Goal: Information Seeking & Learning: Learn about a topic

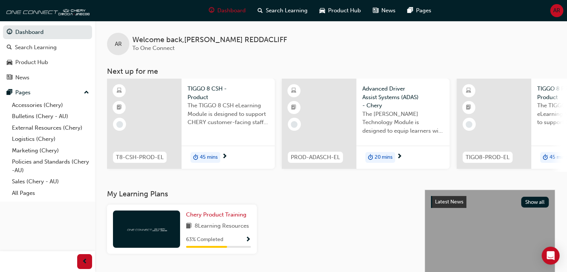
click at [251, 243] on div "Chery Product Training 8 Learning Resources 63 % Completed" at bounding box center [182, 229] width 150 height 49
click at [248, 240] on span "Show Progress" at bounding box center [248, 240] width 6 height 7
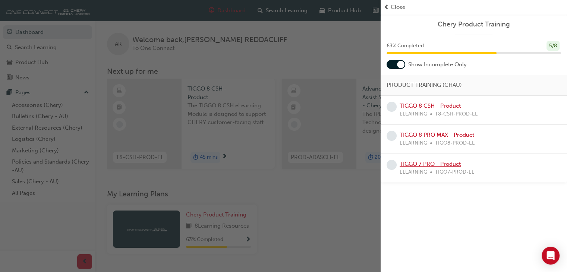
click at [432, 166] on link "TIGGO 7 PRO - Product" at bounding box center [429, 164] width 61 height 7
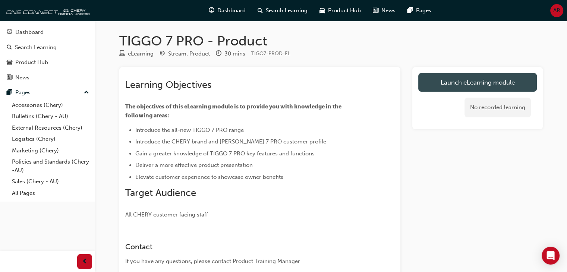
click at [477, 85] on link "Launch eLearning module" at bounding box center [477, 82] width 118 height 19
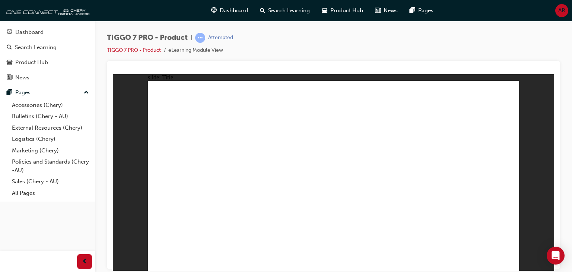
drag, startPoint x: 228, startPoint y: 130, endPoint x: 228, endPoint y: 134, distance: 4.1
drag, startPoint x: 186, startPoint y: 120, endPoint x: 180, endPoint y: 113, distance: 9.2
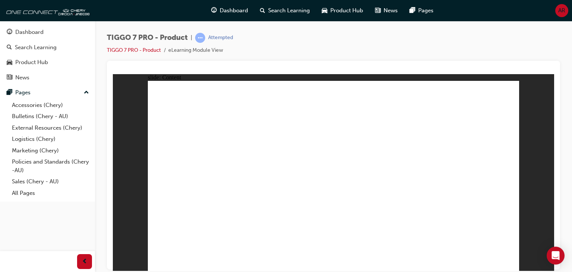
drag, startPoint x: 164, startPoint y: 138, endPoint x: 256, endPoint y: 207, distance: 114.5
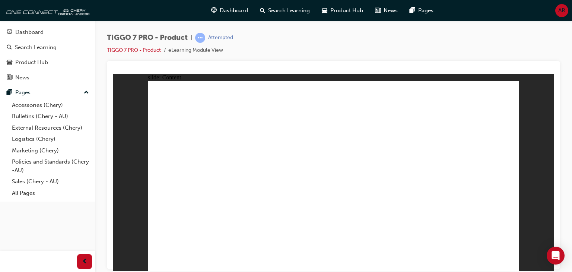
drag, startPoint x: 387, startPoint y: 224, endPoint x: 436, endPoint y: 221, distance: 48.9
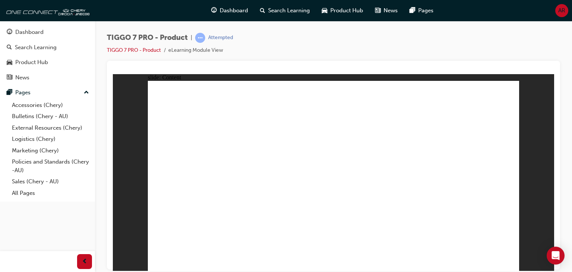
drag, startPoint x: 453, startPoint y: 110, endPoint x: 435, endPoint y: 119, distance: 20.5
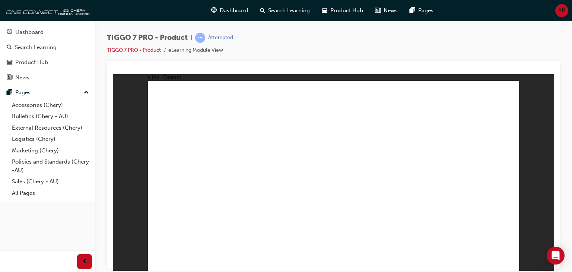
drag, startPoint x: 416, startPoint y: 95, endPoint x: 417, endPoint y: 101, distance: 5.3
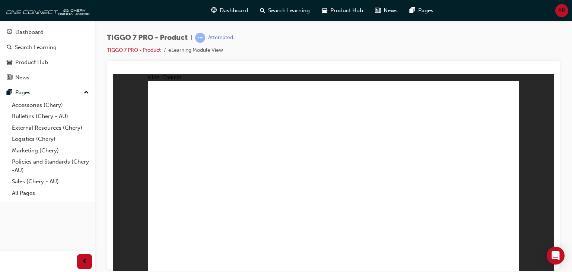
drag, startPoint x: 509, startPoint y: 258, endPoint x: 508, endPoint y: 254, distance: 4.2
drag, startPoint x: 336, startPoint y: 181, endPoint x: 334, endPoint y: 189, distance: 8.0
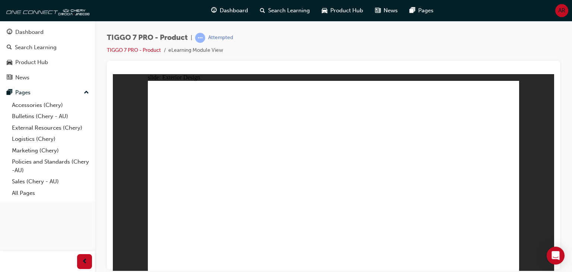
drag, startPoint x: 397, startPoint y: 205, endPoint x: 409, endPoint y: 204, distance: 12.3
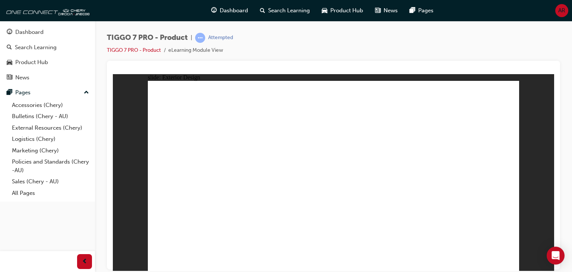
drag, startPoint x: 301, startPoint y: 240, endPoint x: 306, endPoint y: 240, distance: 4.5
click at [553, 224] on div "slide: Exterior Design EXTERIOR DESIGN • The TIGGO 7 PRO presents three main de…" at bounding box center [333, 172] width 441 height 197
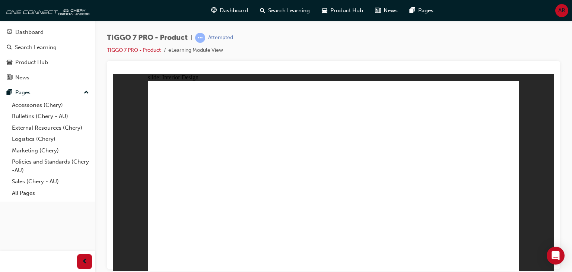
drag, startPoint x: 26, startPoint y: 73, endPoint x: 314, endPoint y: 47, distance: 289.2
click at [314, 47] on div "TIGGO 7 PRO - Product | Attempted TIGGO 7 PRO - Product eLearning Module View" at bounding box center [333, 47] width 453 height 28
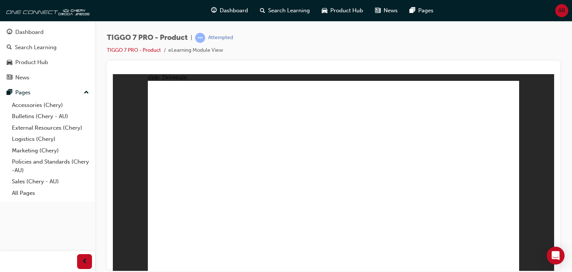
drag, startPoint x: 181, startPoint y: 224, endPoint x: 194, endPoint y: 224, distance: 13.4
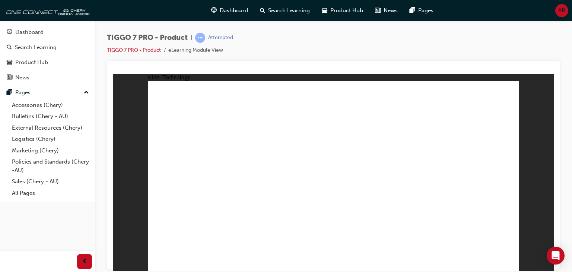
drag, startPoint x: 470, startPoint y: 238, endPoint x: 437, endPoint y: 250, distance: 34.6
drag, startPoint x: 450, startPoint y: 257, endPoint x: 446, endPoint y: 258, distance: 4.1
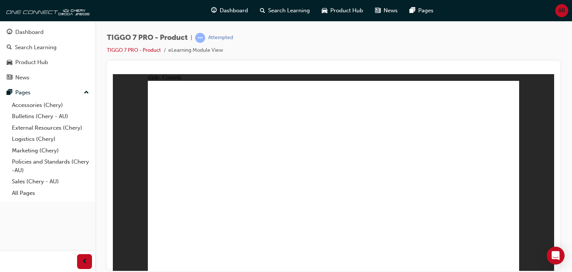
drag, startPoint x: 368, startPoint y: 211, endPoint x: 205, endPoint y: 193, distance: 164.5
drag, startPoint x: 294, startPoint y: 128, endPoint x: 226, endPoint y: 149, distance: 70.8
drag, startPoint x: 235, startPoint y: 134, endPoint x: 274, endPoint y: 150, distance: 42.4
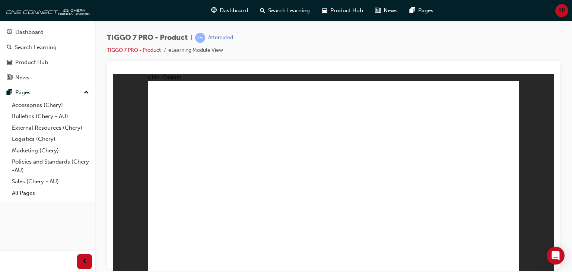
drag, startPoint x: 292, startPoint y: 158, endPoint x: 304, endPoint y: 151, distance: 14.4
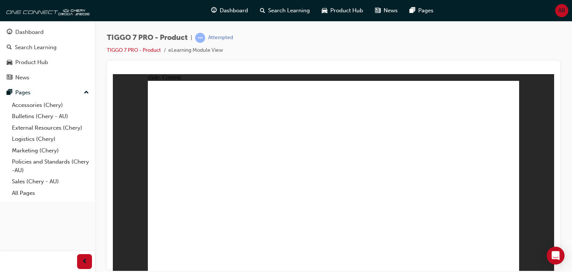
drag, startPoint x: 401, startPoint y: 221, endPoint x: 219, endPoint y: 177, distance: 186.6
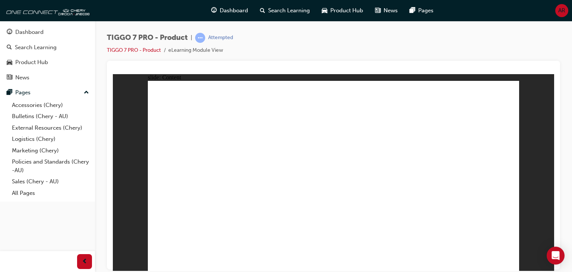
drag, startPoint x: 335, startPoint y: 180, endPoint x: 318, endPoint y: 165, distance: 22.5
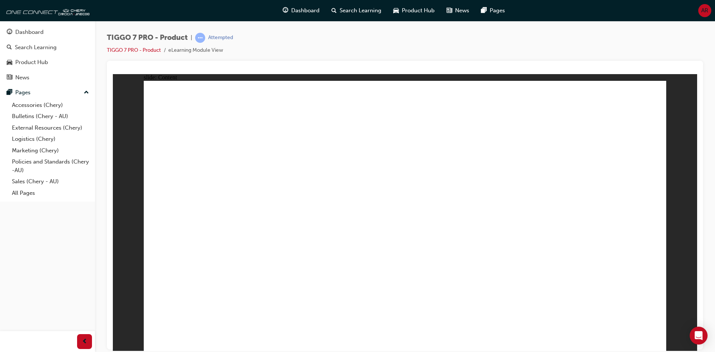
drag, startPoint x: 408, startPoint y: 222, endPoint x: 412, endPoint y: 225, distance: 4.2
drag, startPoint x: 414, startPoint y: 176, endPoint x: 433, endPoint y: 194, distance: 25.6
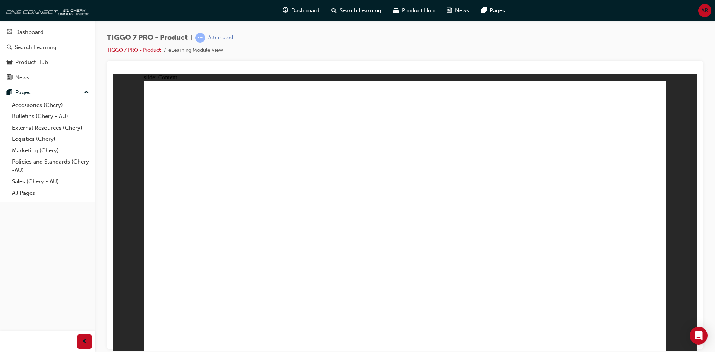
drag, startPoint x: 322, startPoint y: 139, endPoint x: 326, endPoint y: 137, distance: 4.8
drag, startPoint x: 212, startPoint y: 117, endPoint x: 212, endPoint y: 113, distance: 4.1
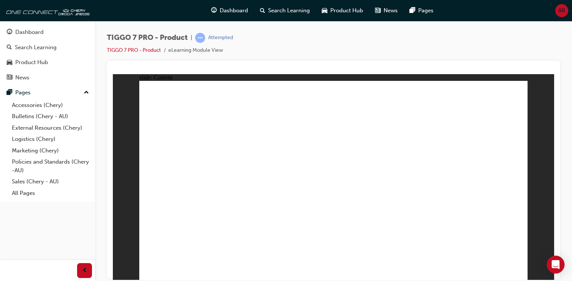
drag, startPoint x: 433, startPoint y: 181, endPoint x: 409, endPoint y: 209, distance: 37.0
drag, startPoint x: 386, startPoint y: 238, endPoint x: 390, endPoint y: 236, distance: 4.9
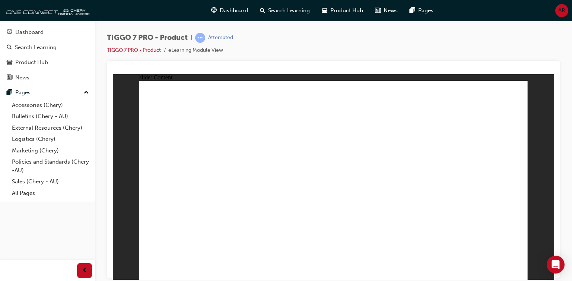
drag, startPoint x: 182, startPoint y: 199, endPoint x: 216, endPoint y: 189, distance: 36.1
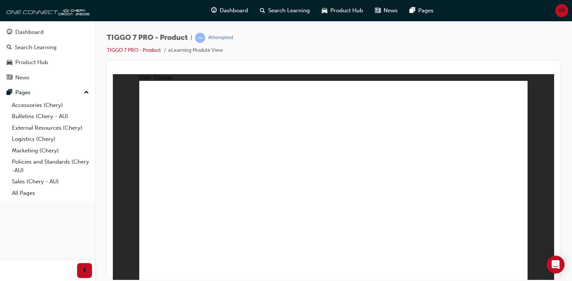
drag, startPoint x: 244, startPoint y: 114, endPoint x: 266, endPoint y: 113, distance: 21.6
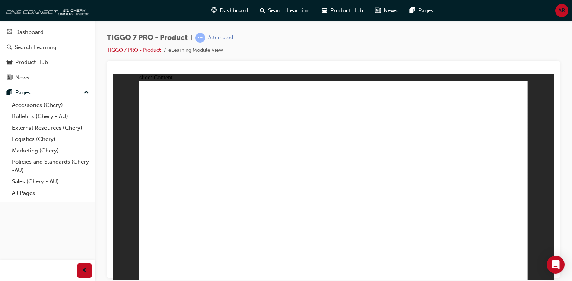
drag, startPoint x: 235, startPoint y: 117, endPoint x: 256, endPoint y: 114, distance: 21.1
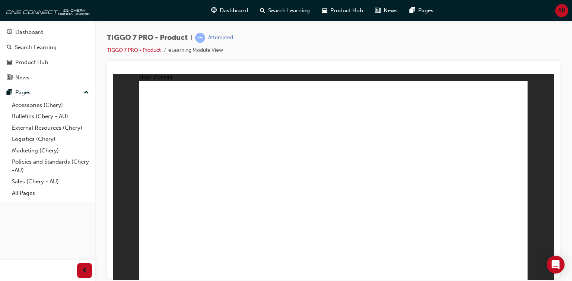
drag, startPoint x: 113, startPoint y: 214, endPoint x: 518, endPoint y: 79, distance: 427.4
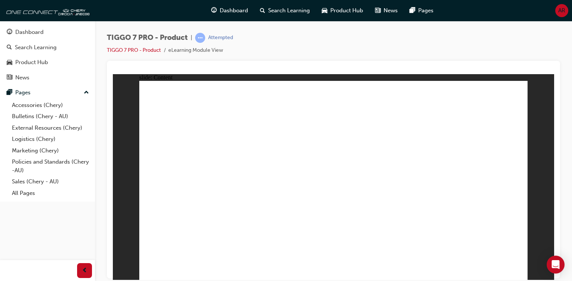
drag, startPoint x: 516, startPoint y: 263, endPoint x: 516, endPoint y: 259, distance: 4.1
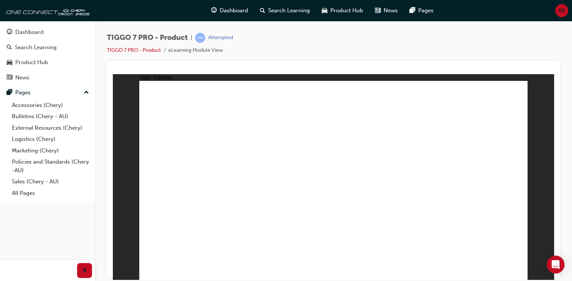
drag, startPoint x: 519, startPoint y: 109, endPoint x: 515, endPoint y: 111, distance: 3.8
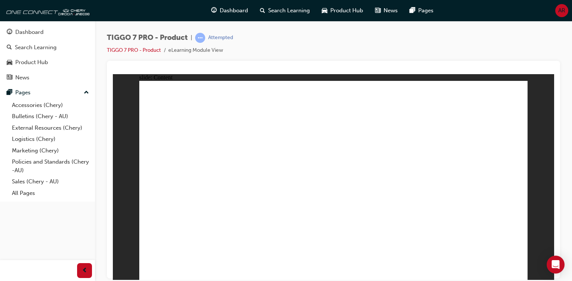
drag, startPoint x: 335, startPoint y: 90, endPoint x: 332, endPoint y: 98, distance: 7.9
drag, startPoint x: 332, startPoint y: 99, endPoint x: 460, endPoint y: 102, distance: 128.6
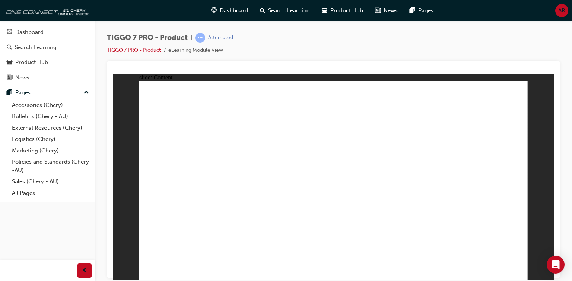
drag, startPoint x: 477, startPoint y: 98, endPoint x: 449, endPoint y: 103, distance: 28.0
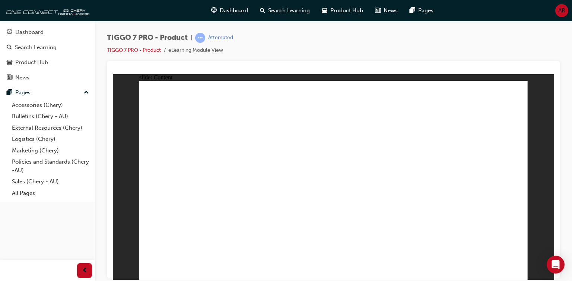
drag, startPoint x: 162, startPoint y: 184, endPoint x: 162, endPoint y: 197, distance: 12.7
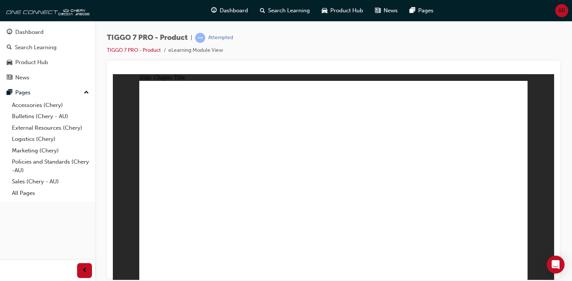
drag, startPoint x: 202, startPoint y: 222, endPoint x: 224, endPoint y: 213, distance: 22.8
drag, startPoint x: 151, startPoint y: 159, endPoint x: 143, endPoint y: 168, distance: 12.1
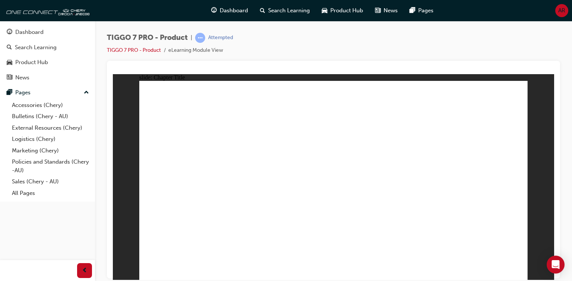
drag, startPoint x: 224, startPoint y: 183, endPoint x: 225, endPoint y: 178, distance: 4.9
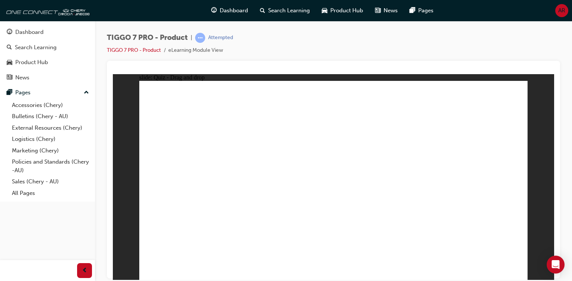
drag, startPoint x: 308, startPoint y: 92, endPoint x: 475, endPoint y: 175, distance: 186.4
drag, startPoint x: 385, startPoint y: 184, endPoint x: 350, endPoint y: 189, distance: 35.4
drag, startPoint x: 474, startPoint y: 98, endPoint x: 406, endPoint y: 180, distance: 106.9
drag, startPoint x: 361, startPoint y: 147, endPoint x: 279, endPoint y: 97, distance: 96.0
drag, startPoint x: 397, startPoint y: 99, endPoint x: 187, endPoint y: 183, distance: 226.4
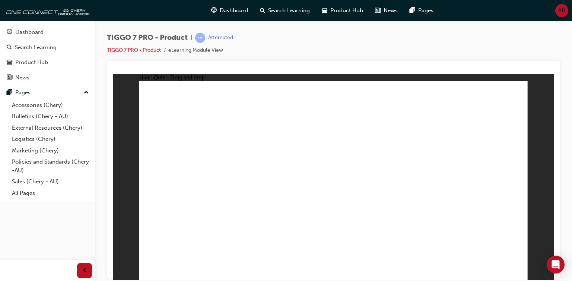
drag, startPoint x: 416, startPoint y: 184, endPoint x: 418, endPoint y: 181, distance: 4.0
drag, startPoint x: 364, startPoint y: 129, endPoint x: 259, endPoint y: 186, distance: 119.0
drag, startPoint x: 346, startPoint y: 129, endPoint x: 359, endPoint y: 126, distance: 13.5
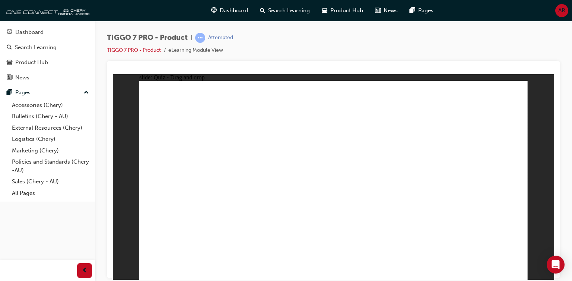
drag, startPoint x: 403, startPoint y: 123, endPoint x: 411, endPoint y: 124, distance: 7.8
drag, startPoint x: 341, startPoint y: 122, endPoint x: 213, endPoint y: 219, distance: 160.1
drag, startPoint x: 355, startPoint y: 161, endPoint x: 203, endPoint y: 230, distance: 166.6
drag, startPoint x: 475, startPoint y: 128, endPoint x: 362, endPoint y: 218, distance: 144.8
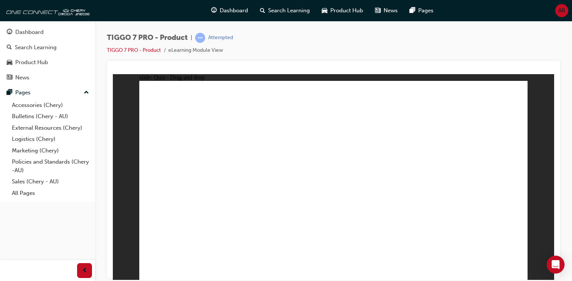
drag, startPoint x: 329, startPoint y: 99, endPoint x: 333, endPoint y: 101, distance: 4.7
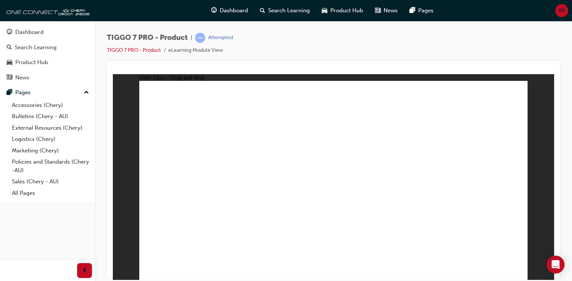
drag, startPoint x: 169, startPoint y: 150, endPoint x: 211, endPoint y: 168, distance: 45.2
drag, startPoint x: 328, startPoint y: 98, endPoint x: 295, endPoint y: 143, distance: 55.9
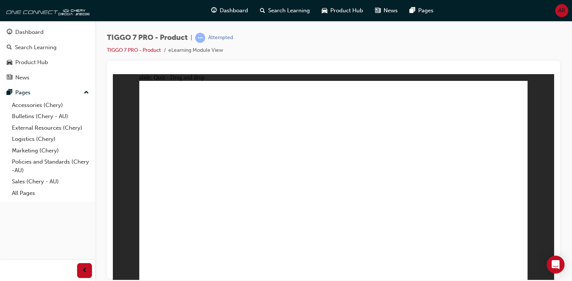
drag, startPoint x: 520, startPoint y: 251, endPoint x: 488, endPoint y: 246, distance: 32.1
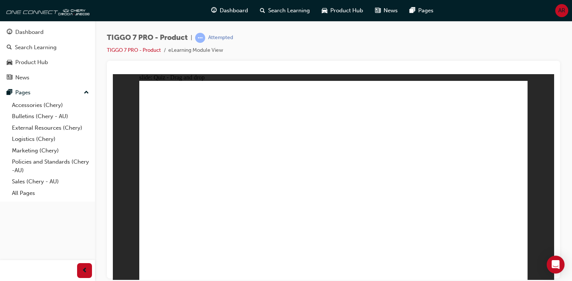
drag, startPoint x: 494, startPoint y: 113, endPoint x: 356, endPoint y: 244, distance: 190.8
drag, startPoint x: 493, startPoint y: 120, endPoint x: 393, endPoint y: 165, distance: 110.5
drag, startPoint x: 347, startPoint y: 117, endPoint x: 342, endPoint y: 153, distance: 35.7
drag, startPoint x: 427, startPoint y: 117, endPoint x: 260, endPoint y: 231, distance: 201.9
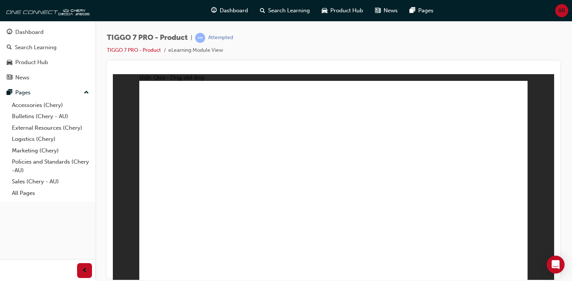
radio input "false"
radio input "true"
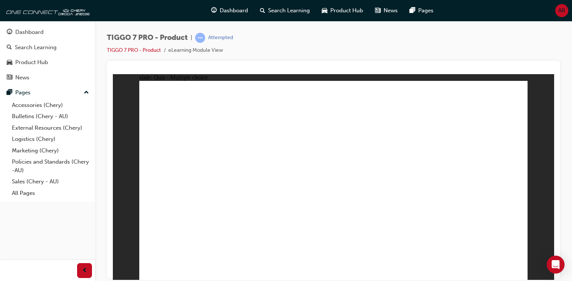
drag, startPoint x: 348, startPoint y: 99, endPoint x: 396, endPoint y: 223, distance: 133.3
drag, startPoint x: 399, startPoint y: 96, endPoint x: 415, endPoint y: 215, distance: 119.2
drag, startPoint x: 485, startPoint y: 102, endPoint x: 365, endPoint y: 240, distance: 183.1
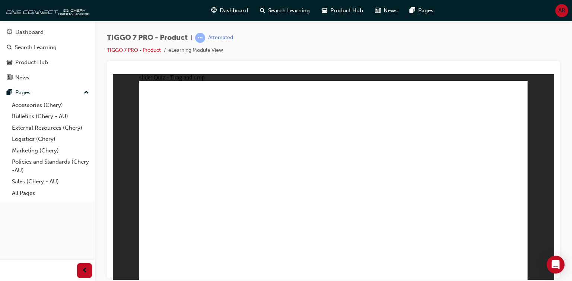
drag, startPoint x: 480, startPoint y: 118, endPoint x: 424, endPoint y: 217, distance: 113.6
drag, startPoint x: 408, startPoint y: 122, endPoint x: 419, endPoint y: 153, distance: 33.6
drag, startPoint x: 417, startPoint y: 129, endPoint x: 357, endPoint y: 241, distance: 126.5
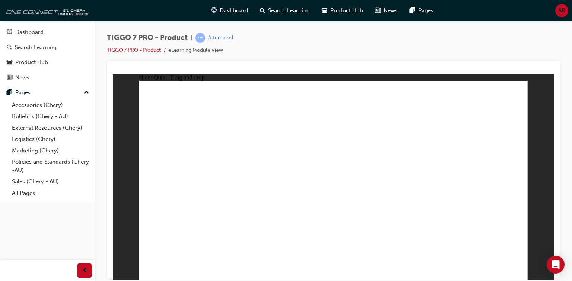
drag, startPoint x: 415, startPoint y: 131, endPoint x: 360, endPoint y: 230, distance: 113.9
drag, startPoint x: 413, startPoint y: 117, endPoint x: 444, endPoint y: 222, distance: 109.3
drag, startPoint x: 333, startPoint y: 110, endPoint x: 385, endPoint y: 234, distance: 134.1
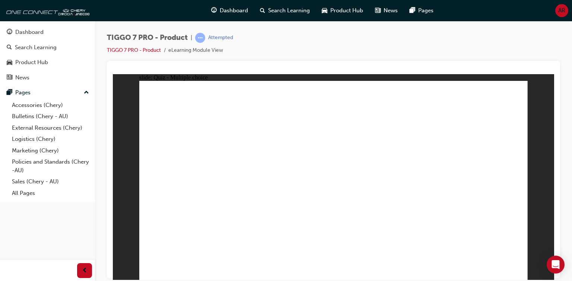
radio input "true"
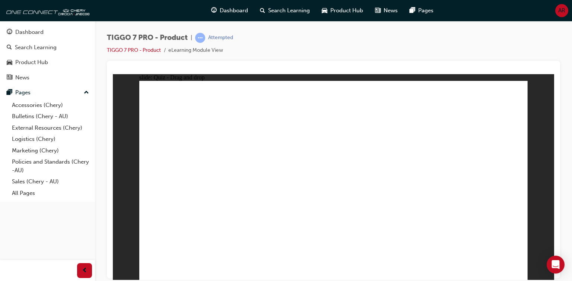
drag, startPoint x: 316, startPoint y: 92, endPoint x: 329, endPoint y: 98, distance: 14.8
drag, startPoint x: 320, startPoint y: 102, endPoint x: 314, endPoint y: 103, distance: 5.3
drag, startPoint x: 418, startPoint y: 153, endPoint x: 435, endPoint y: 154, distance: 17.2
drag, startPoint x: 443, startPoint y: 140, endPoint x: 487, endPoint y: 190, distance: 66.3
drag, startPoint x: 471, startPoint y: 109, endPoint x: 445, endPoint y: 117, distance: 27.0
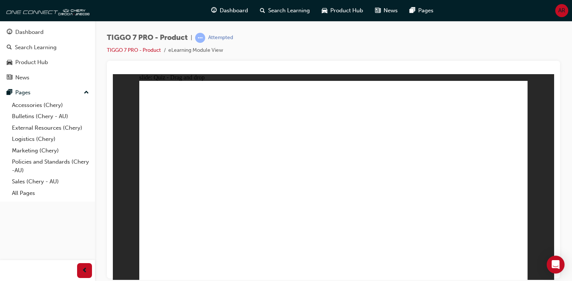
drag, startPoint x: 362, startPoint y: 134, endPoint x: 331, endPoint y: 184, distance: 58.6
drag, startPoint x: 330, startPoint y: 94, endPoint x: 197, endPoint y: 189, distance: 163.2
drag, startPoint x: 397, startPoint y: 99, endPoint x: 262, endPoint y: 188, distance: 161.2
drag, startPoint x: 484, startPoint y: 98, endPoint x: 419, endPoint y: 183, distance: 107.4
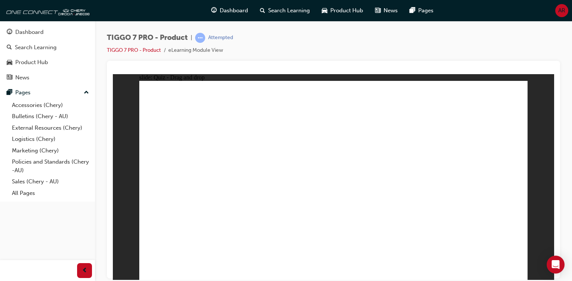
drag, startPoint x: 387, startPoint y: 175, endPoint x: 387, endPoint y: 178, distance: 3.7
radio input "true"
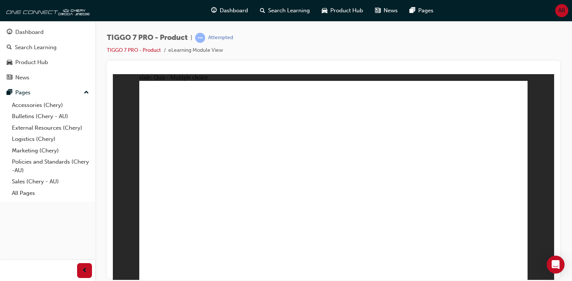
radio input "true"
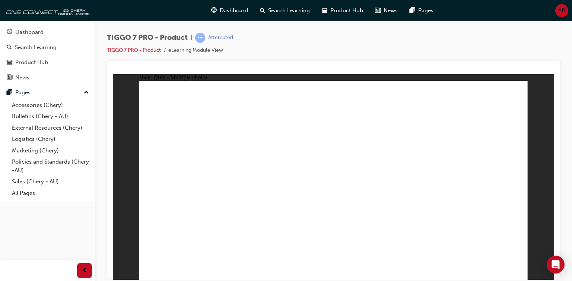
drag, startPoint x: 341, startPoint y: 204, endPoint x: 343, endPoint y: 213, distance: 9.1
drag, startPoint x: 368, startPoint y: 161, endPoint x: 408, endPoint y: 188, distance: 48.6
drag, startPoint x: 485, startPoint y: 101, endPoint x: 269, endPoint y: 189, distance: 233.1
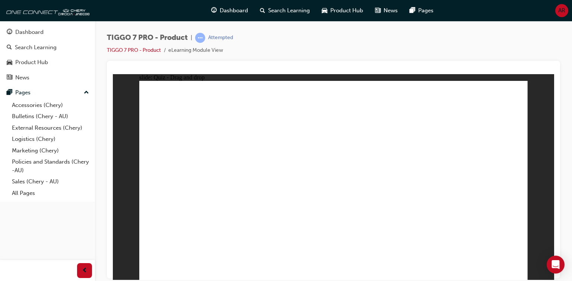
drag, startPoint x: 202, startPoint y: 230, endPoint x: 161, endPoint y: 189, distance: 58.7
drag, startPoint x: 187, startPoint y: 184, endPoint x: 489, endPoint y: 189, distance: 302.2
drag, startPoint x: 387, startPoint y: 90, endPoint x: 169, endPoint y: 178, distance: 235.0
drag, startPoint x: 433, startPoint y: 167, endPoint x: 363, endPoint y: 199, distance: 77.2
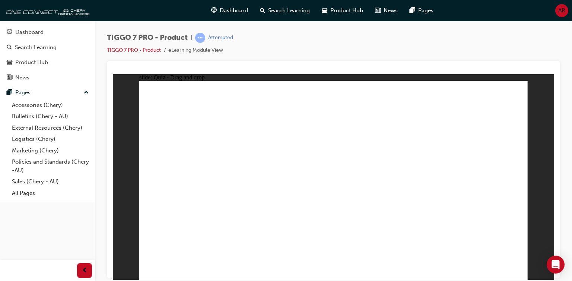
drag, startPoint x: 314, startPoint y: 115, endPoint x: 185, endPoint y: 213, distance: 162.1
drag, startPoint x: 425, startPoint y: 129, endPoint x: 192, endPoint y: 233, distance: 255.5
drag, startPoint x: 502, startPoint y: 128, endPoint x: 354, endPoint y: 212, distance: 170.1
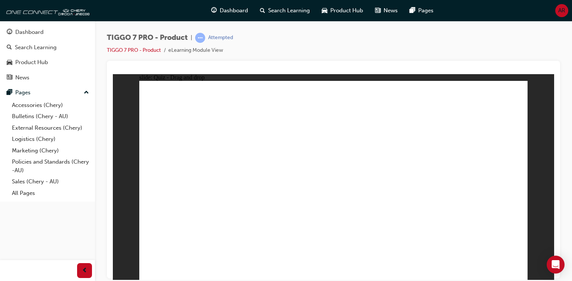
drag, startPoint x: 261, startPoint y: 183, endPoint x: 289, endPoint y: 130, distance: 59.5
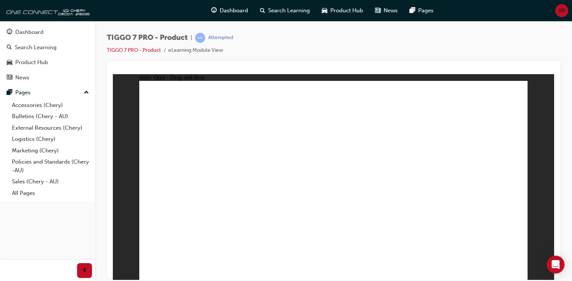
drag, startPoint x: 327, startPoint y: 99, endPoint x: 327, endPoint y: 103, distance: 4.5
drag, startPoint x: 348, startPoint y: 113, endPoint x: 221, endPoint y: 203, distance: 155.5
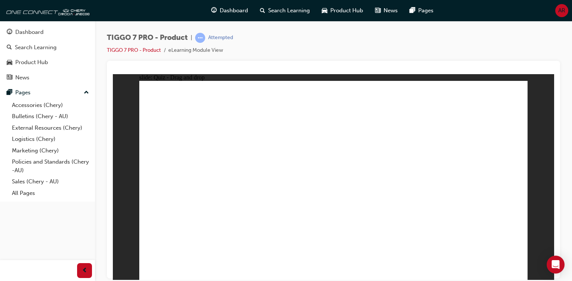
drag, startPoint x: 378, startPoint y: 137, endPoint x: 234, endPoint y: 193, distance: 154.3
drag, startPoint x: 504, startPoint y: 116, endPoint x: 381, endPoint y: 204, distance: 151.5
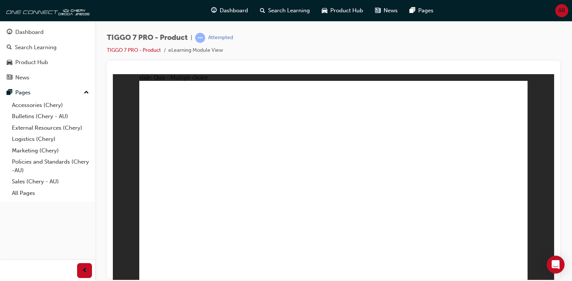
drag, startPoint x: 250, startPoint y: 181, endPoint x: 215, endPoint y: 167, distance: 38.0
drag, startPoint x: 197, startPoint y: 134, endPoint x: 255, endPoint y: 155, distance: 62.2
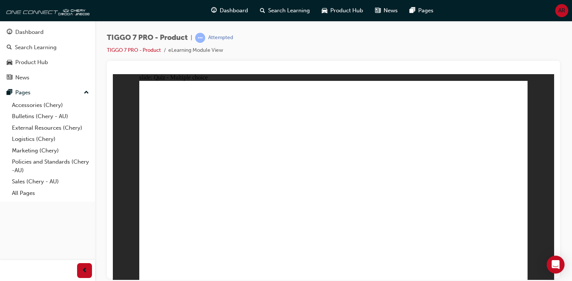
drag, startPoint x: 234, startPoint y: 142, endPoint x: 270, endPoint y: 136, distance: 37.0
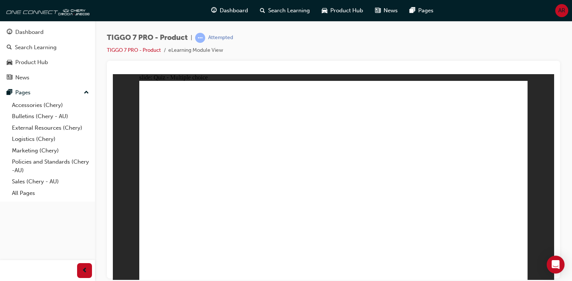
drag, startPoint x: 213, startPoint y: 150, endPoint x: 164, endPoint y: 131, distance: 52.4
drag, startPoint x: 507, startPoint y: 224, endPoint x: 493, endPoint y: 222, distance: 13.5
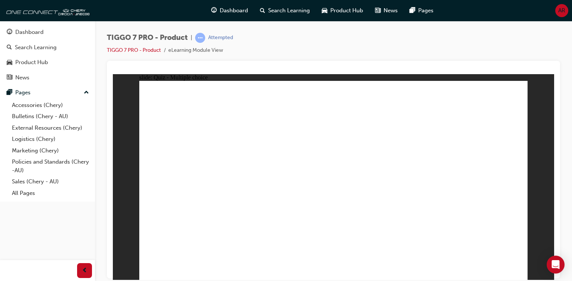
radio input "true"
drag, startPoint x: 402, startPoint y: 154, endPoint x: 387, endPoint y: 202, distance: 50.6
drag, startPoint x: 399, startPoint y: 114, endPoint x: 401, endPoint y: 221, distance: 106.6
drag, startPoint x: 420, startPoint y: 96, endPoint x: 365, endPoint y: 209, distance: 124.8
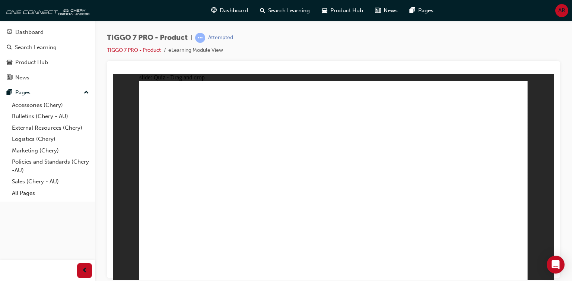
drag, startPoint x: 352, startPoint y: 115, endPoint x: 427, endPoint y: 240, distance: 145.9
drag, startPoint x: 355, startPoint y: 119, endPoint x: 414, endPoint y: 210, distance: 108.7
drag, startPoint x: 345, startPoint y: 119, endPoint x: 340, endPoint y: 101, distance: 18.3
drag, startPoint x: 340, startPoint y: 101, endPoint x: 402, endPoint y: 219, distance: 133.8
drag, startPoint x: 462, startPoint y: 131, endPoint x: 436, endPoint y: 218, distance: 90.6
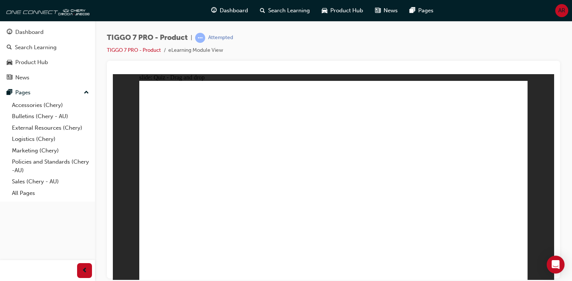
drag, startPoint x: 469, startPoint y: 98, endPoint x: 367, endPoint y: 222, distance: 161.2
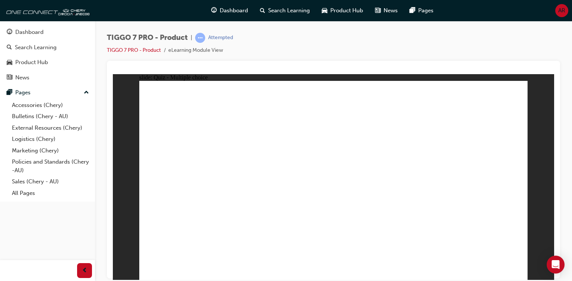
radio input "false"
radio input "true"
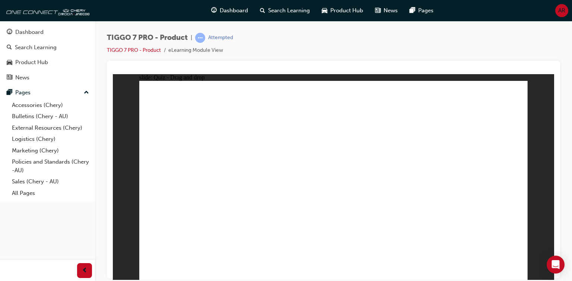
drag, startPoint x: 369, startPoint y: 143, endPoint x: 350, endPoint y: 189, distance: 49.5
drag, startPoint x: 424, startPoint y: 135, endPoint x: 471, endPoint y: 174, distance: 61.4
drag, startPoint x: 496, startPoint y: 108, endPoint x: 484, endPoint y: 110, distance: 11.4
drag, startPoint x: 389, startPoint y: 103, endPoint x: 256, endPoint y: 189, distance: 158.1
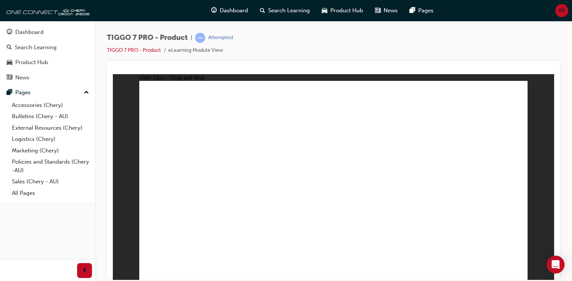
drag, startPoint x: 310, startPoint y: 98, endPoint x: 186, endPoint y: 192, distance: 155.3
drag, startPoint x: 186, startPoint y: 190, endPoint x: 410, endPoint y: 196, distance: 223.6
drag, startPoint x: 466, startPoint y: 98, endPoint x: 169, endPoint y: 187, distance: 310.5
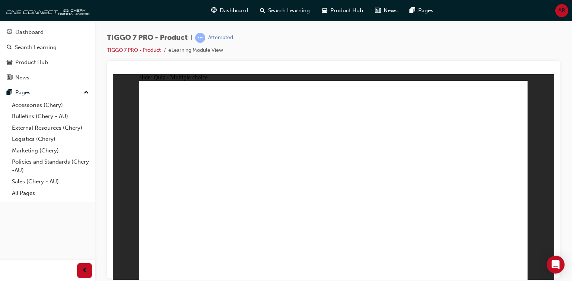
drag, startPoint x: 230, startPoint y: 126, endPoint x: 225, endPoint y: 145, distance: 19.6
radio input "true"
drag, startPoint x: 280, startPoint y: 206, endPoint x: 283, endPoint y: 211, distance: 6.3
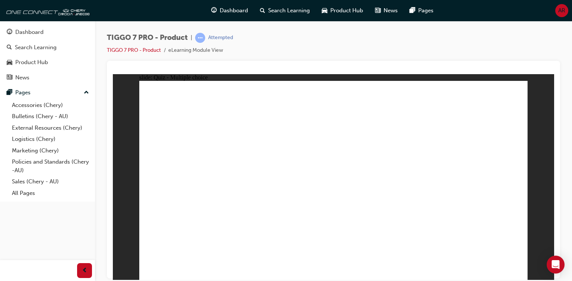
radio input "true"
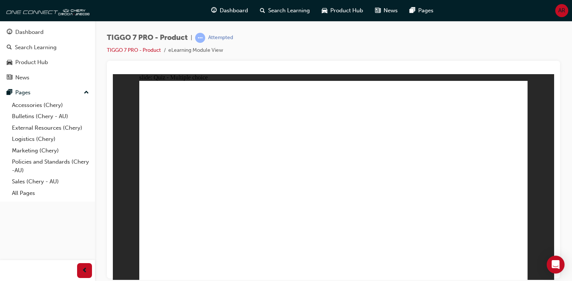
click at [21, 30] on div "Dashboard" at bounding box center [29, 32] width 28 height 9
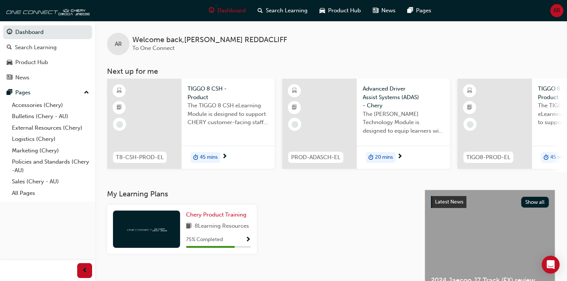
click at [221, 227] on span "8 Learning Resources" at bounding box center [221, 226] width 54 height 9
click at [247, 243] on span "Show Progress" at bounding box center [248, 240] width 6 height 7
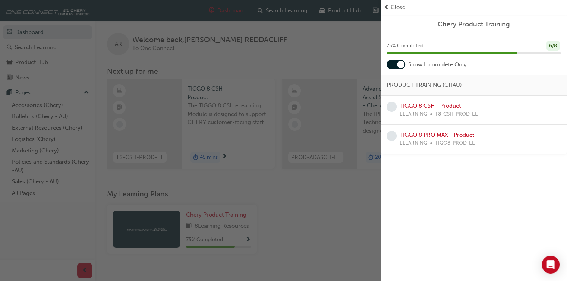
click at [392, 64] on div at bounding box center [395, 64] width 19 height 9
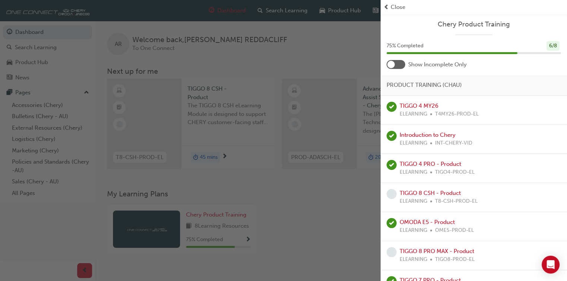
drag, startPoint x: 389, startPoint y: 65, endPoint x: 390, endPoint y: 71, distance: 5.8
click at [389, 66] on div at bounding box center [390, 64] width 7 height 7
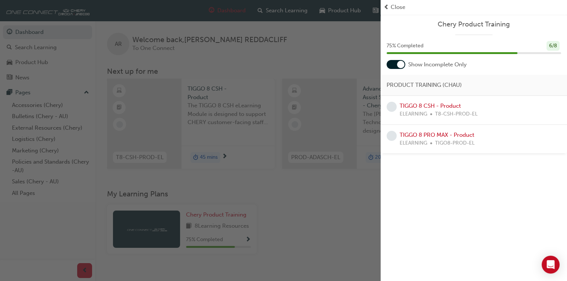
click at [398, 108] on div "TIGGO 8 CSH - Product ELEARNING T8-CSH-PROD-EL" at bounding box center [473, 110] width 174 height 17
click at [417, 105] on link "TIGGO 8 CSH - Product" at bounding box center [429, 105] width 61 height 7
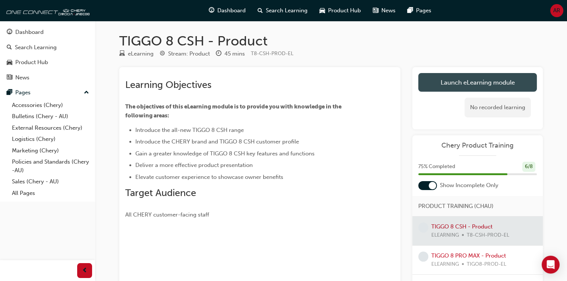
click at [449, 83] on link "Launch eLearning module" at bounding box center [477, 82] width 118 height 19
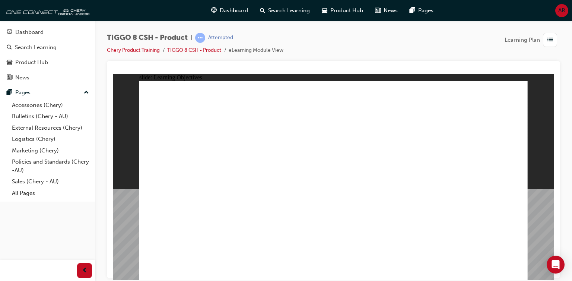
drag, startPoint x: 198, startPoint y: 235, endPoint x: 198, endPoint y: 226, distance: 8.9
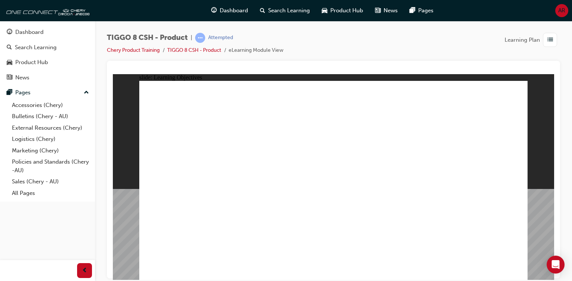
drag, startPoint x: 204, startPoint y: 144, endPoint x: 202, endPoint y: 155, distance: 11.0
drag, startPoint x: 217, startPoint y: 164, endPoint x: 206, endPoint y: 140, distance: 26.5
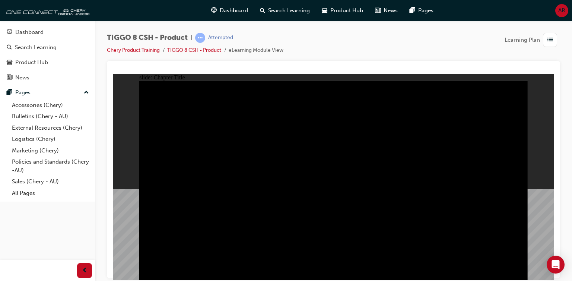
drag, startPoint x: 197, startPoint y: 209, endPoint x: 206, endPoint y: 227, distance: 19.7
drag, startPoint x: 214, startPoint y: 231, endPoint x: 221, endPoint y: 231, distance: 6.7
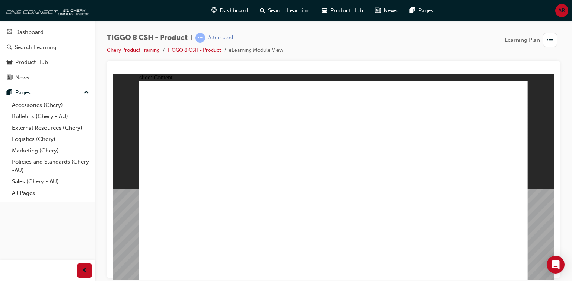
drag, startPoint x: 255, startPoint y: 193, endPoint x: 255, endPoint y: 187, distance: 5.2
drag, startPoint x: 288, startPoint y: 175, endPoint x: 255, endPoint y: 176, distance: 32.8
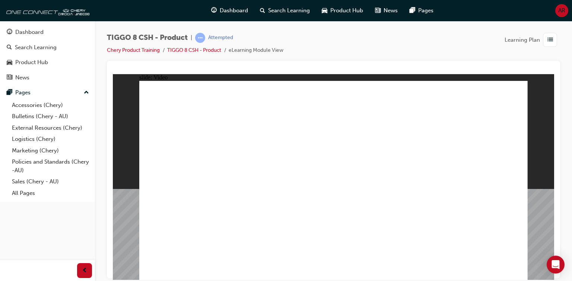
drag, startPoint x: 667, startPoint y: 293, endPoint x: 535, endPoint y: 225, distance: 148.6
click at [535, 225] on div "slide: Video Rectangle Rectangle 1 Left Hand Drive overseas model shown in vide…" at bounding box center [333, 177] width 441 height 206
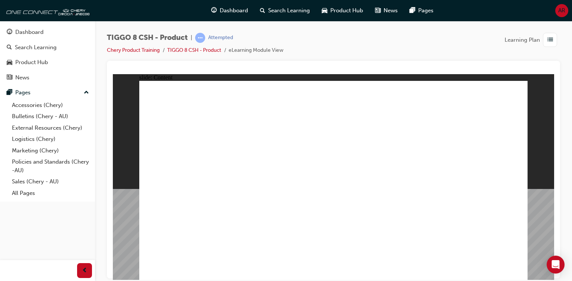
drag, startPoint x: 386, startPoint y: 235, endPoint x: 390, endPoint y: 233, distance: 4.8
drag, startPoint x: 484, startPoint y: 217, endPoint x: 483, endPoint y: 213, distance: 4.6
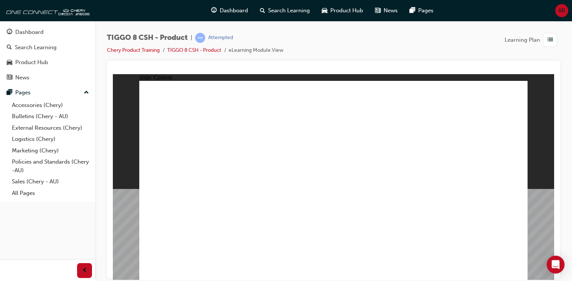
drag, startPoint x: 273, startPoint y: 221, endPoint x: 332, endPoint y: 203, distance: 61.5
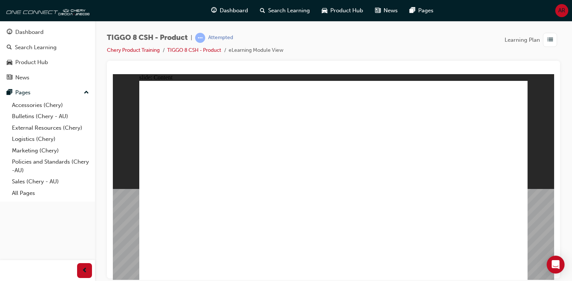
drag, startPoint x: 363, startPoint y: 194, endPoint x: 346, endPoint y: 201, distance: 18.5
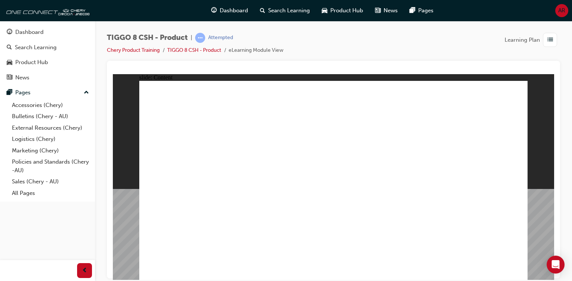
drag, startPoint x: 203, startPoint y: 156, endPoint x: 245, endPoint y: 159, distance: 41.8
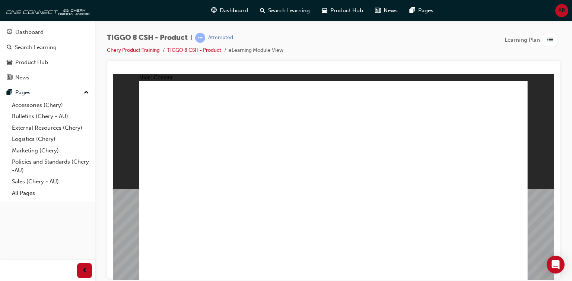
drag, startPoint x: 264, startPoint y: 154, endPoint x: 338, endPoint y: 145, distance: 74.3
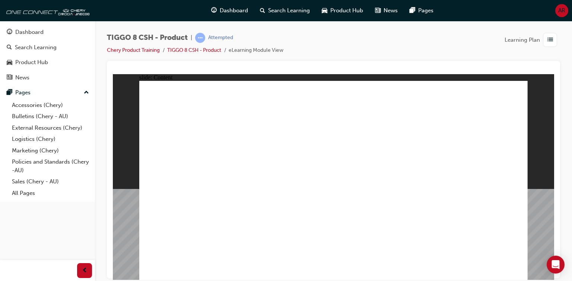
drag, startPoint x: 344, startPoint y: 148, endPoint x: 350, endPoint y: 147, distance: 6.4
drag, startPoint x: 434, startPoint y: 150, endPoint x: 441, endPoint y: 149, distance: 7.5
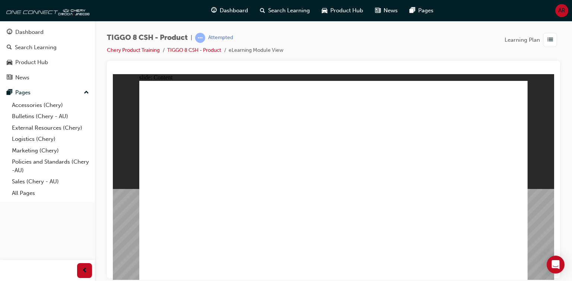
drag, startPoint x: 372, startPoint y: 208, endPoint x: 319, endPoint y: 219, distance: 54.0
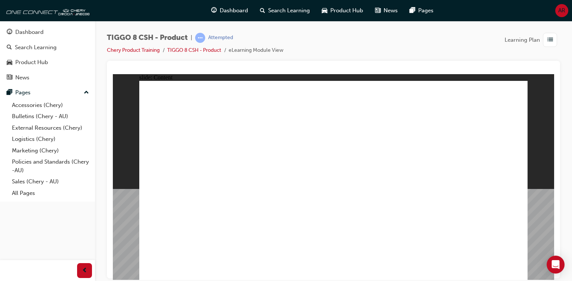
drag, startPoint x: 237, startPoint y: 253, endPoint x: 241, endPoint y: 254, distance: 5.0
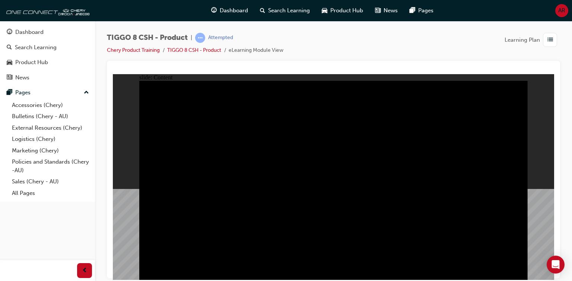
drag, startPoint x: 545, startPoint y: 209, endPoint x: 510, endPoint y: 214, distance: 36.1
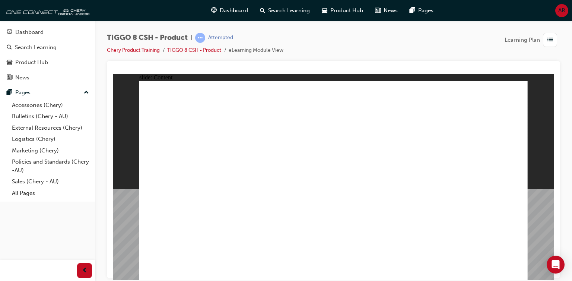
drag, startPoint x: 320, startPoint y: 134, endPoint x: 318, endPoint y: 130, distance: 3.8
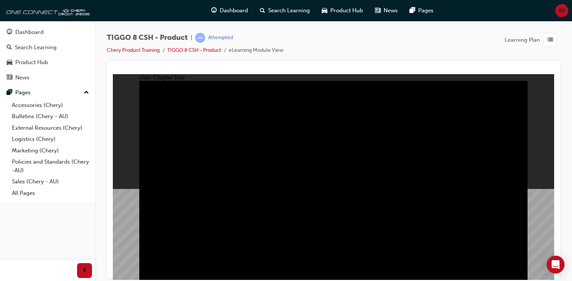
drag, startPoint x: 189, startPoint y: 226, endPoint x: 189, endPoint y: 218, distance: 7.5
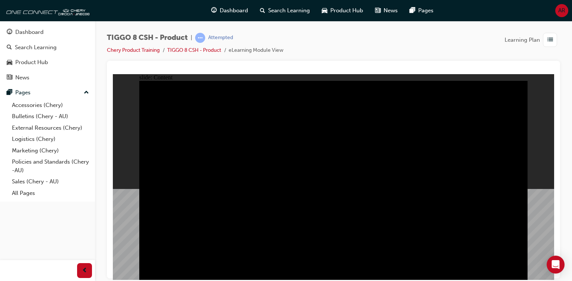
drag, startPoint x: 354, startPoint y: 209, endPoint x: 407, endPoint y: 211, distance: 53.3
click at [408, 211] on span "Group 1 EXTERIOR DESIGN INTERIOR DESIGN DRIVETRAIN TECHNOLOGY SAFETY Click the …" at bounding box center [333, 183] width 389 height 206
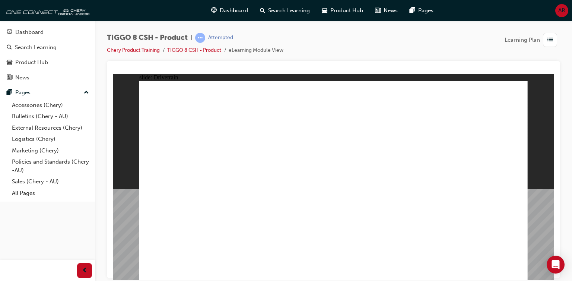
drag, startPoint x: 425, startPoint y: 237, endPoint x: 474, endPoint y: 235, distance: 49.6
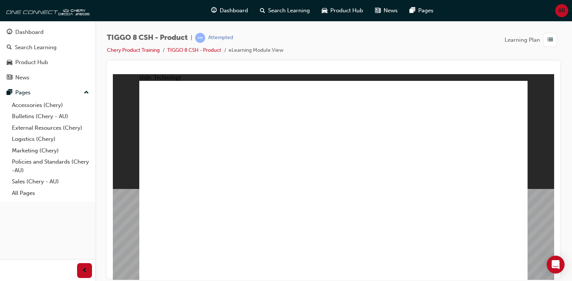
drag, startPoint x: 392, startPoint y: 182, endPoint x: 397, endPoint y: 179, distance: 6.3
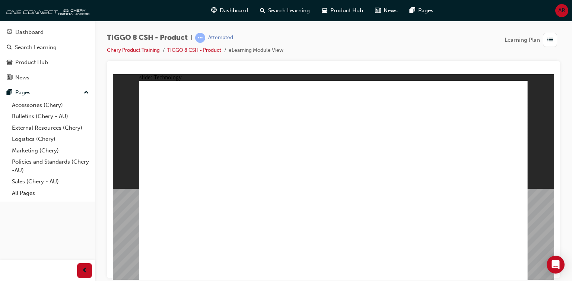
drag, startPoint x: 198, startPoint y: 226, endPoint x: 382, endPoint y: 211, distance: 184.6
drag, startPoint x: 281, startPoint y: 223, endPoint x: 357, endPoint y: 133, distance: 117.4
drag, startPoint x: 278, startPoint y: 222, endPoint x: 349, endPoint y: 98, distance: 142.6
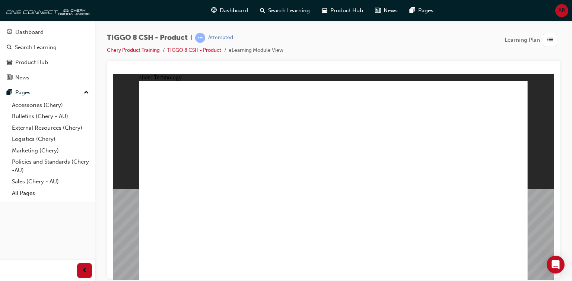
drag, startPoint x: 282, startPoint y: 114, endPoint x: 294, endPoint y: 204, distance: 90.3
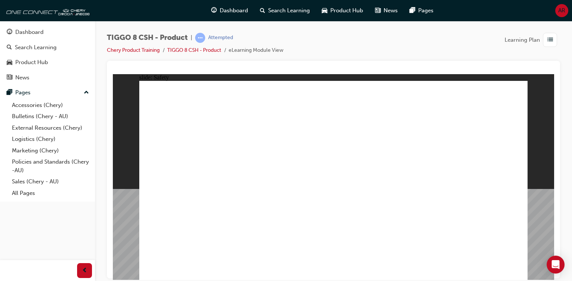
drag, startPoint x: 269, startPoint y: 214, endPoint x: 280, endPoint y: 216, distance: 11.8
drag, startPoint x: 376, startPoint y: 216, endPoint x: 521, endPoint y: 207, distance: 146.0
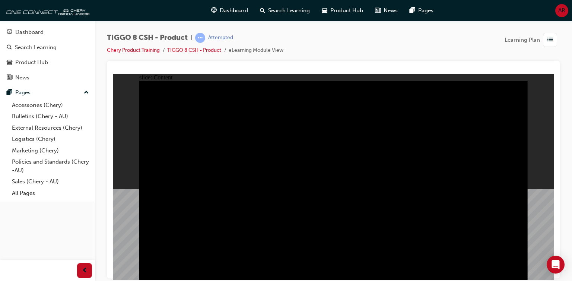
drag, startPoint x: 434, startPoint y: 172, endPoint x: 433, endPoint y: 206, distance: 33.9
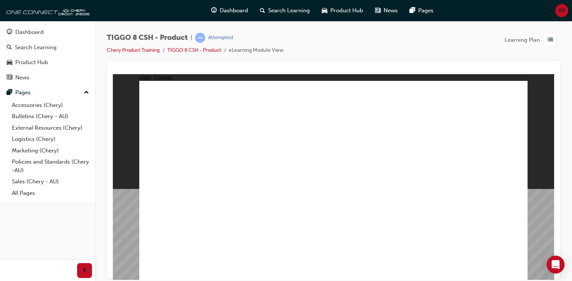
drag, startPoint x: 443, startPoint y: 225, endPoint x: 436, endPoint y: 235, distance: 13.0
drag, startPoint x: 426, startPoint y: 247, endPoint x: 546, endPoint y: 120, distance: 174.2
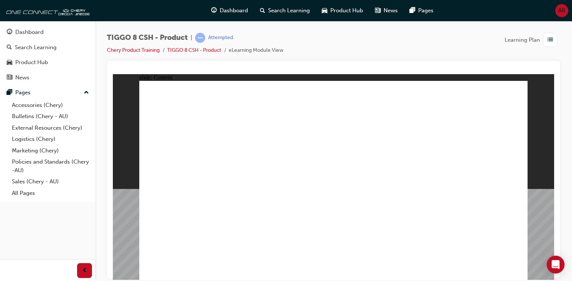
drag, startPoint x: 510, startPoint y: 91, endPoint x: 513, endPoint y: 91, distance: 3.7
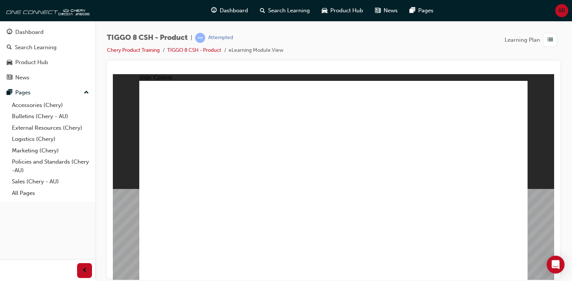
drag, startPoint x: 358, startPoint y: 187, endPoint x: 359, endPoint y: 183, distance: 4.5
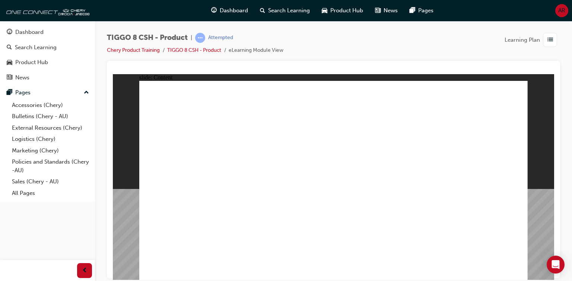
drag, startPoint x: 421, startPoint y: 103, endPoint x: 442, endPoint y: 105, distance: 20.6
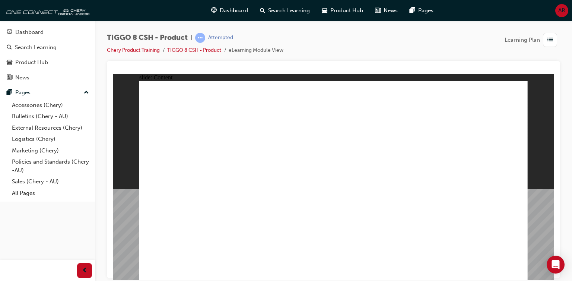
drag, startPoint x: 439, startPoint y: 167, endPoint x: 431, endPoint y: 169, distance: 7.6
drag, startPoint x: 263, startPoint y: 212, endPoint x: 359, endPoint y: 196, distance: 97.3
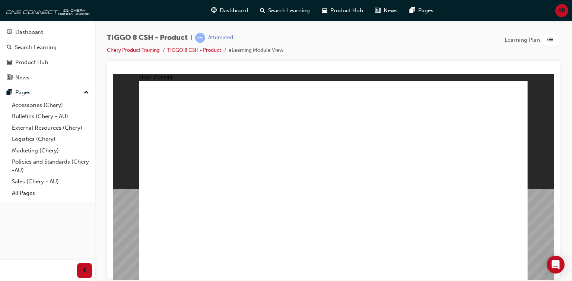
drag, startPoint x: 434, startPoint y: 153, endPoint x: 429, endPoint y: 156, distance: 6.0
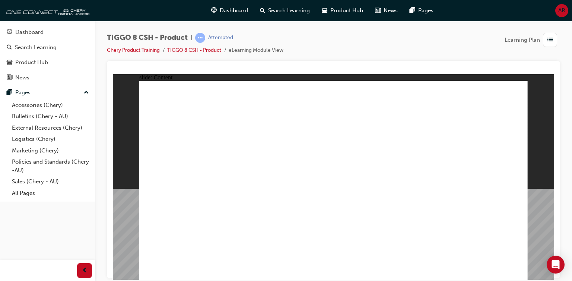
drag, startPoint x: 402, startPoint y: 107, endPoint x: 383, endPoint y: 102, distance: 19.4
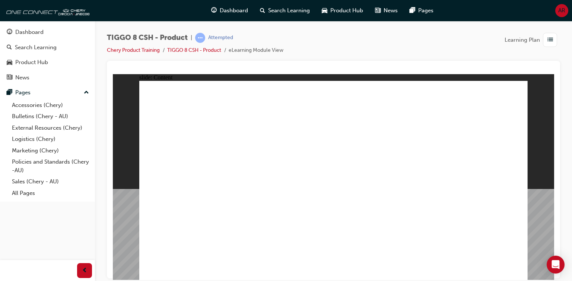
drag, startPoint x: 316, startPoint y: 239, endPoint x: 281, endPoint y: 229, distance: 36.4
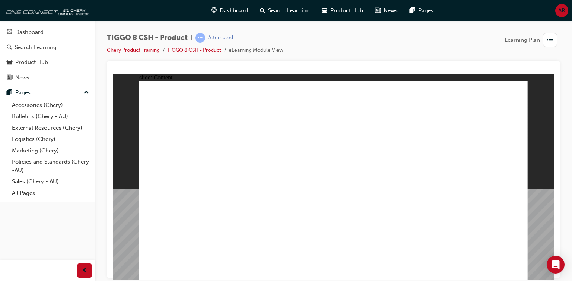
drag, startPoint x: 231, startPoint y: 151, endPoint x: 298, endPoint y: 134, distance: 68.8
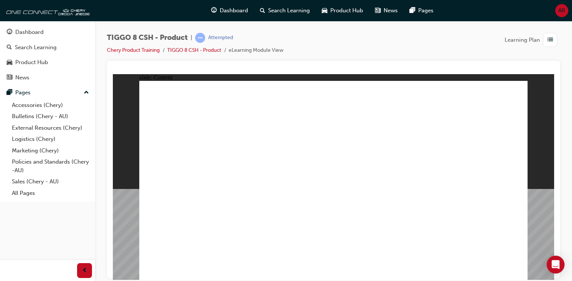
drag, startPoint x: 480, startPoint y: 161, endPoint x: 475, endPoint y: 177, distance: 17.2
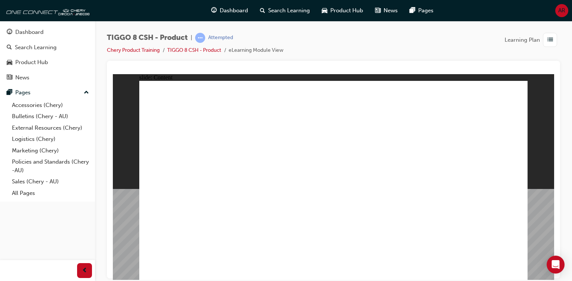
drag, startPoint x: 473, startPoint y: 192, endPoint x: 469, endPoint y: 190, distance: 4.2
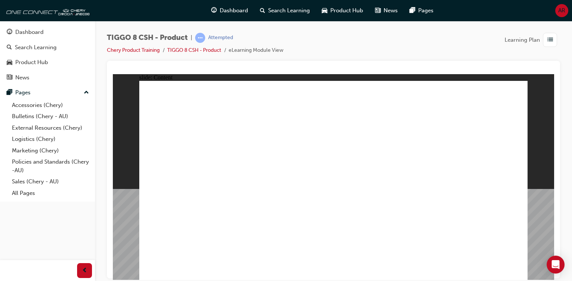
drag, startPoint x: 182, startPoint y: 209, endPoint x: 178, endPoint y: 213, distance: 5.9
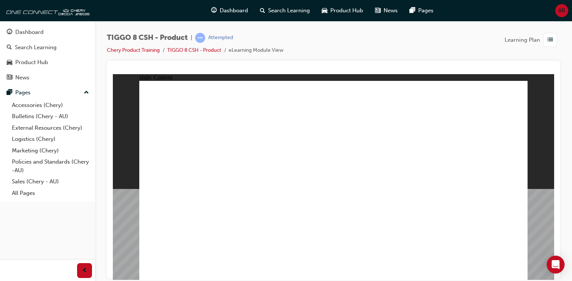
drag, startPoint x: 171, startPoint y: 225, endPoint x: 183, endPoint y: 206, distance: 21.7
drag, startPoint x: 184, startPoint y: 194, endPoint x: 271, endPoint y: 209, distance: 88.3
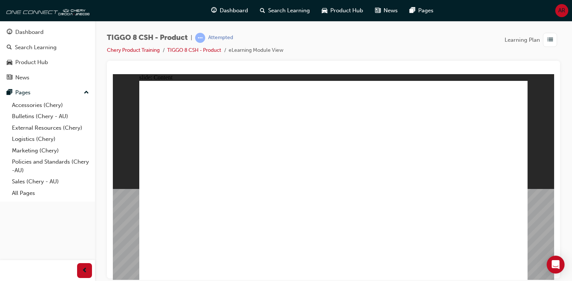
drag, startPoint x: 279, startPoint y: 102, endPoint x: 270, endPoint y: 105, distance: 9.2
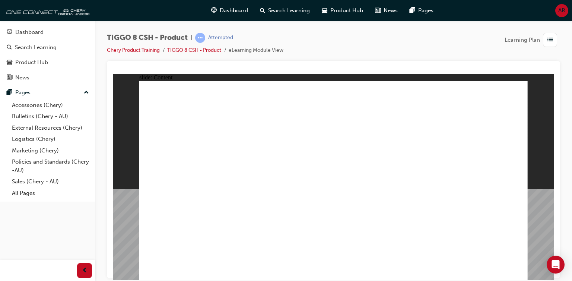
drag, startPoint x: 497, startPoint y: 218, endPoint x: 465, endPoint y: 201, distance: 36.0
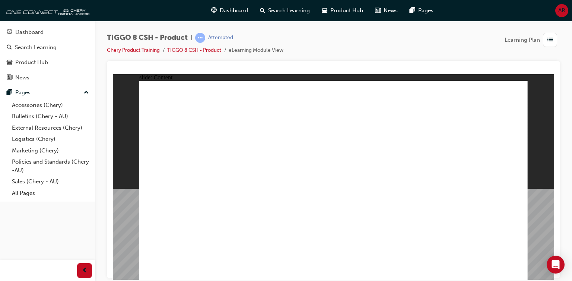
drag, startPoint x: 453, startPoint y: 213, endPoint x: 451, endPoint y: 187, distance: 25.8
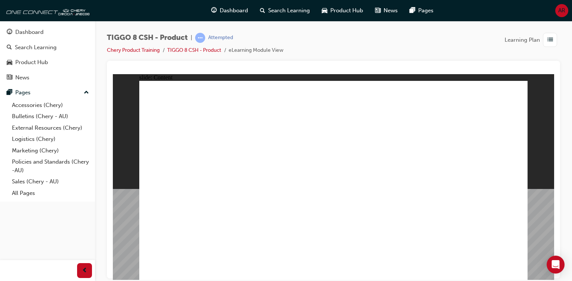
drag, startPoint x: 386, startPoint y: 182, endPoint x: 402, endPoint y: 209, distance: 31.9
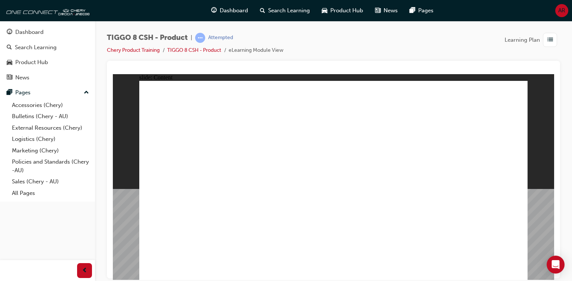
drag, startPoint x: 475, startPoint y: 88, endPoint x: 502, endPoint y: 97, distance: 29.2
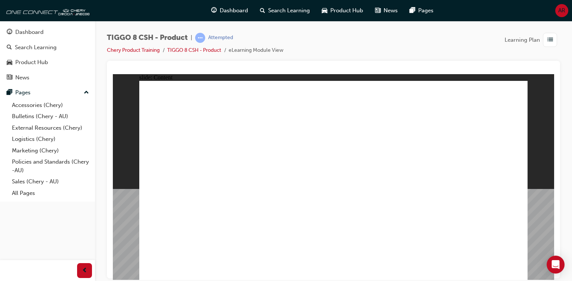
drag, startPoint x: 321, startPoint y: 176, endPoint x: 270, endPoint y: 194, distance: 53.6
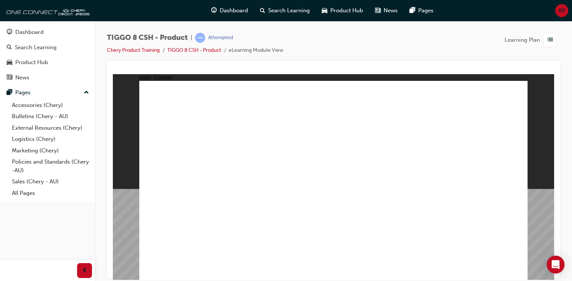
drag, startPoint x: 246, startPoint y: 167, endPoint x: 230, endPoint y: 125, distance: 44.7
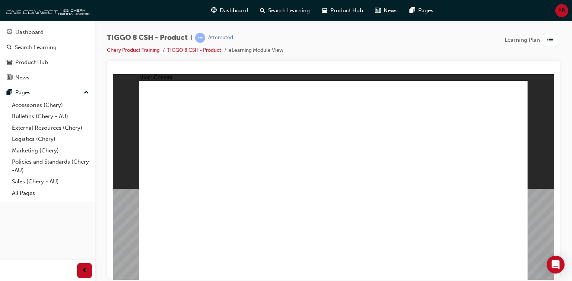
drag, startPoint x: 241, startPoint y: 166, endPoint x: 177, endPoint y: 106, distance: 87.8
drag, startPoint x: 193, startPoint y: 136, endPoint x: 291, endPoint y: 186, distance: 109.8
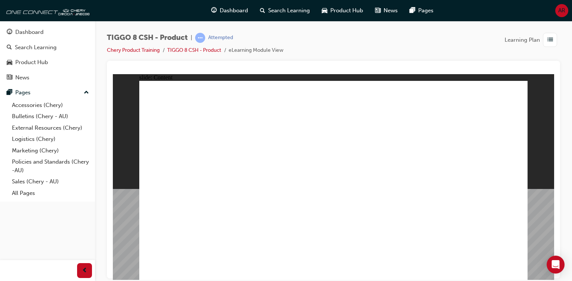
drag, startPoint x: 206, startPoint y: 155, endPoint x: 230, endPoint y: 153, distance: 23.1
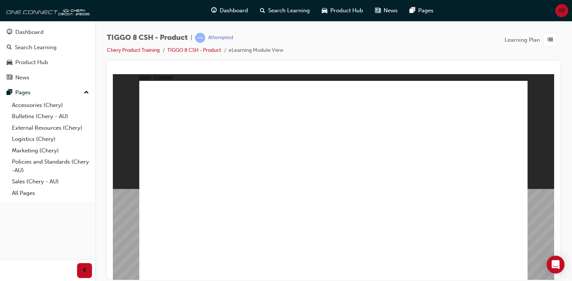
drag, startPoint x: 203, startPoint y: 150, endPoint x: 225, endPoint y: 148, distance: 21.7
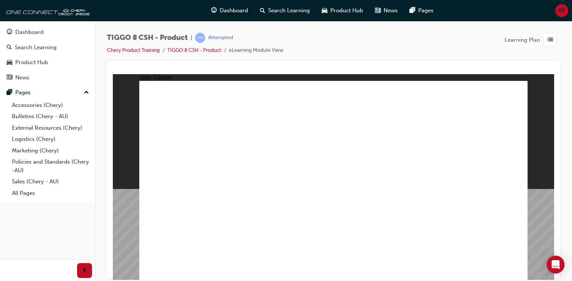
drag, startPoint x: 238, startPoint y: 176, endPoint x: 222, endPoint y: 138, distance: 41.3
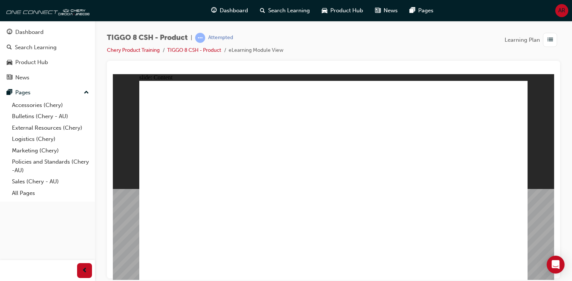
drag, startPoint x: 420, startPoint y: 220, endPoint x: 362, endPoint y: 196, distance: 62.7
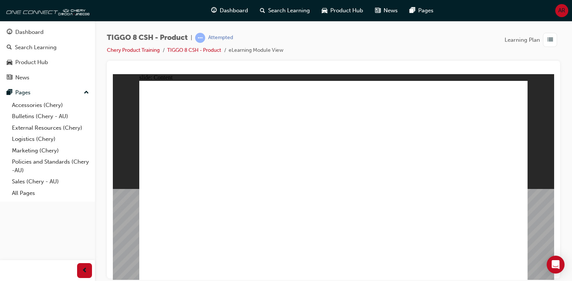
drag, startPoint x: 260, startPoint y: 234, endPoint x: 259, endPoint y: 240, distance: 5.6
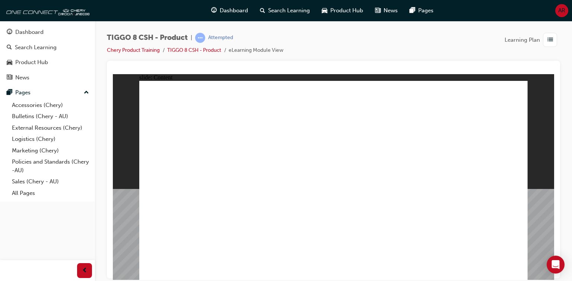
drag, startPoint x: 265, startPoint y: 247, endPoint x: 273, endPoint y: 249, distance: 8.3
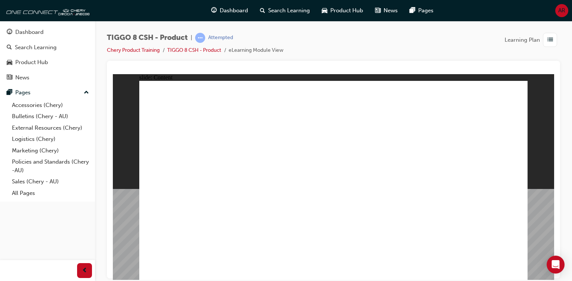
drag, startPoint x: 265, startPoint y: 246, endPoint x: 268, endPoint y: 246, distance: 3.8
drag, startPoint x: 262, startPoint y: 246, endPoint x: 268, endPoint y: 245, distance: 6.7
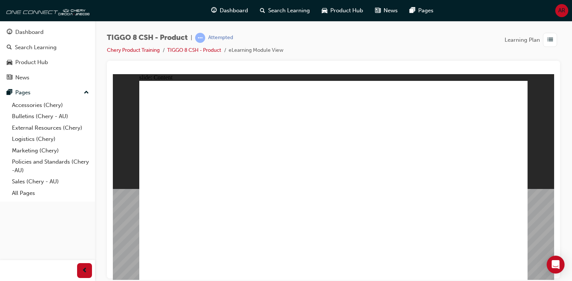
drag, startPoint x: 261, startPoint y: 247, endPoint x: 268, endPoint y: 246, distance: 6.9
drag, startPoint x: 263, startPoint y: 247, endPoint x: 268, endPoint y: 246, distance: 4.4
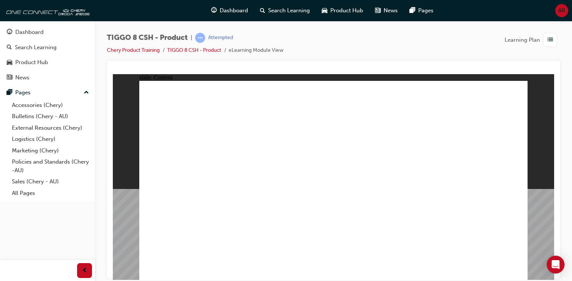
drag, startPoint x: 211, startPoint y: 117, endPoint x: 181, endPoint y: 153, distance: 46.9
drag, startPoint x: 164, startPoint y: 172, endPoint x: 209, endPoint y: 159, distance: 46.8
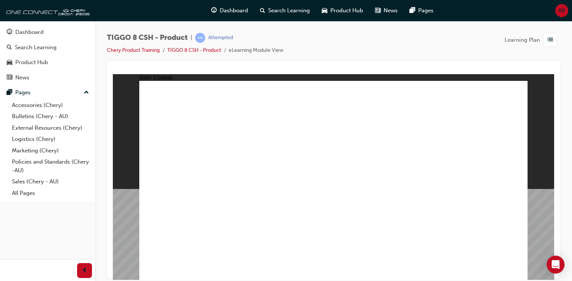
drag, startPoint x: 494, startPoint y: 178, endPoint x: 472, endPoint y: 131, distance: 51.9
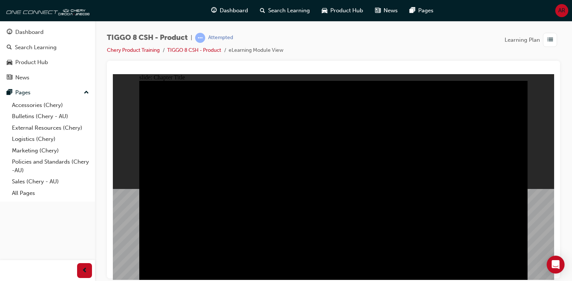
drag, startPoint x: 366, startPoint y: 189, endPoint x: 350, endPoint y: 198, distance: 18.7
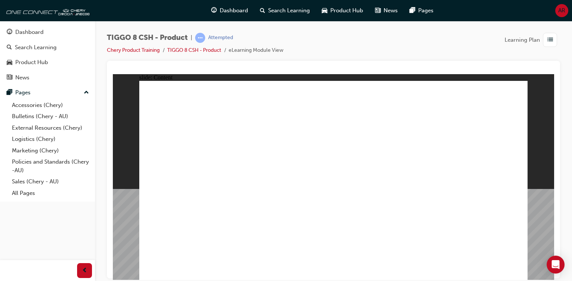
drag, startPoint x: 173, startPoint y: 189, endPoint x: 235, endPoint y: 177, distance: 63.4
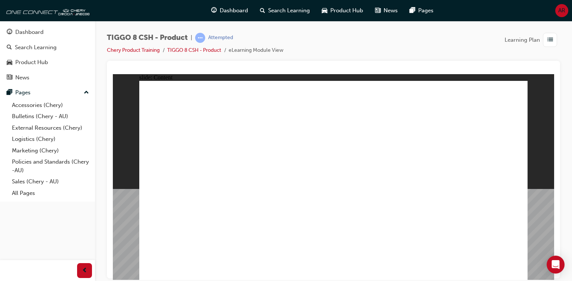
click at [532, 180] on div "slide: Content The [MEDICAL_DATA] battery supplied with the Chery Tiggo 8 comes…" at bounding box center [333, 177] width 441 height 206
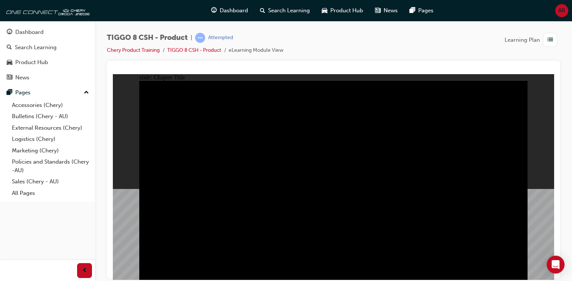
drag, startPoint x: 290, startPoint y: 215, endPoint x: 241, endPoint y: 183, distance: 58.4
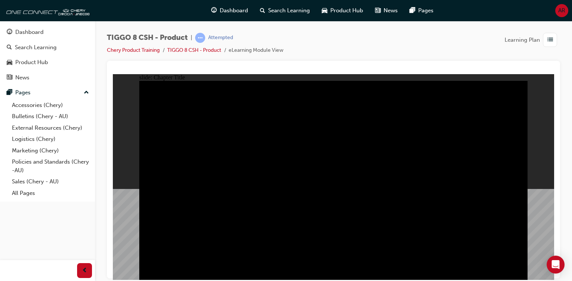
drag, startPoint x: 271, startPoint y: 213, endPoint x: 185, endPoint y: 205, distance: 86.4
drag, startPoint x: 264, startPoint y: 217, endPoint x: 182, endPoint y: 200, distance: 83.4
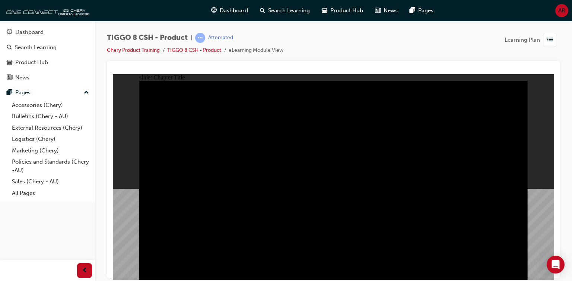
drag, startPoint x: 217, startPoint y: 117, endPoint x: 203, endPoint y: 124, distance: 15.5
drag, startPoint x: 186, startPoint y: 140, endPoint x: 193, endPoint y: 164, distance: 24.1
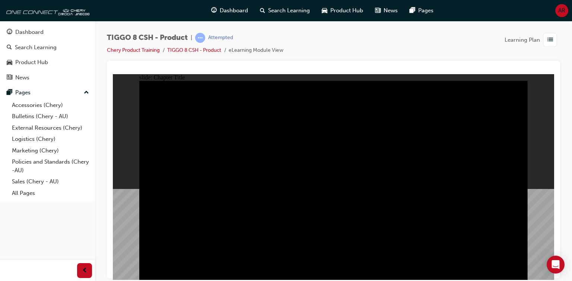
drag, startPoint x: 221, startPoint y: 240, endPoint x: 237, endPoint y: 221, distance: 24.8
drag, startPoint x: 268, startPoint y: 147, endPoint x: 242, endPoint y: 146, distance: 25.7
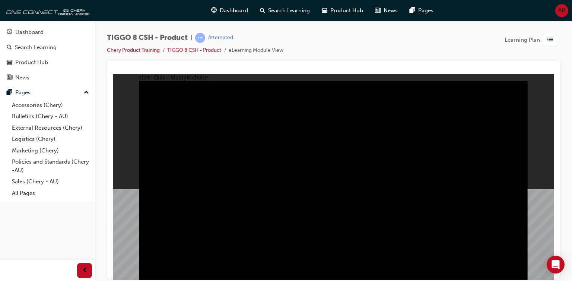
drag, startPoint x: 177, startPoint y: 140, endPoint x: 251, endPoint y: 153, distance: 75.0
drag, startPoint x: 222, startPoint y: 134, endPoint x: 268, endPoint y: 143, distance: 46.6
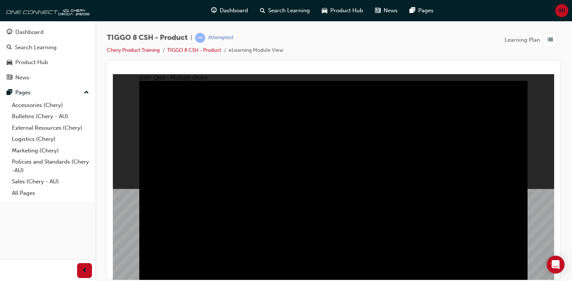
radio input "false"
radio input "true"
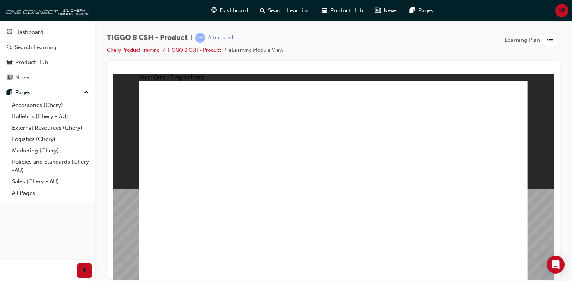
drag, startPoint x: 378, startPoint y: 143, endPoint x: 362, endPoint y: 189, distance: 48.5
drag, startPoint x: 414, startPoint y: 90, endPoint x: 274, endPoint y: 178, distance: 165.3
drag, startPoint x: 332, startPoint y: 103, endPoint x: 417, endPoint y: 193, distance: 124.1
drag, startPoint x: 432, startPoint y: 142, endPoint x: 473, endPoint y: 158, distance: 44.0
drag, startPoint x: 462, startPoint y: 105, endPoint x: 171, endPoint y: 192, distance: 303.4
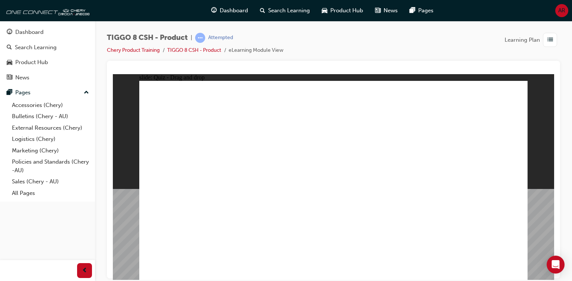
checkbox input "true"
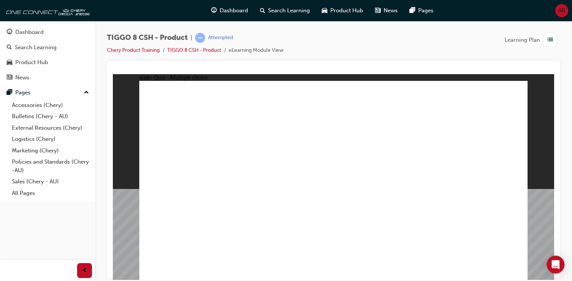
radio input "true"
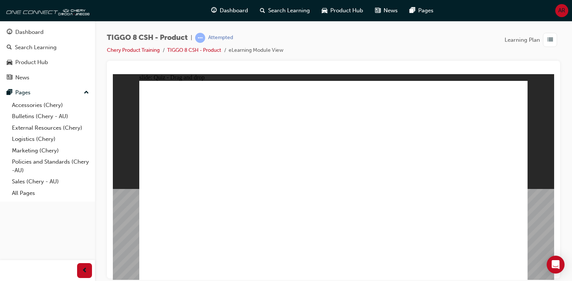
drag, startPoint x: 224, startPoint y: 113, endPoint x: 282, endPoint y: 120, distance: 59.0
drag, startPoint x: 280, startPoint y: 124, endPoint x: 221, endPoint y: 127, distance: 58.6
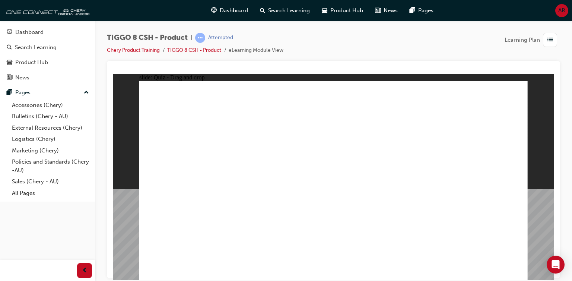
drag, startPoint x: 317, startPoint y: 103, endPoint x: 364, endPoint y: 211, distance: 117.2
drag, startPoint x: 317, startPoint y: 111, endPoint x: 334, endPoint y: 211, distance: 101.2
drag, startPoint x: 390, startPoint y: 113, endPoint x: 386, endPoint y: 230, distance: 116.3
drag, startPoint x: 480, startPoint y: 101, endPoint x: 436, endPoint y: 213, distance: 119.8
drag, startPoint x: 389, startPoint y: 129, endPoint x: 358, endPoint y: 226, distance: 101.9
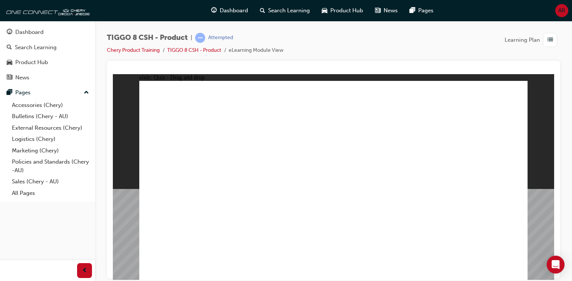
drag, startPoint x: 483, startPoint y: 116, endPoint x: 440, endPoint y: 230, distance: 121.9
drag, startPoint x: 403, startPoint y: 99, endPoint x: 359, endPoint y: 230, distance: 137.8
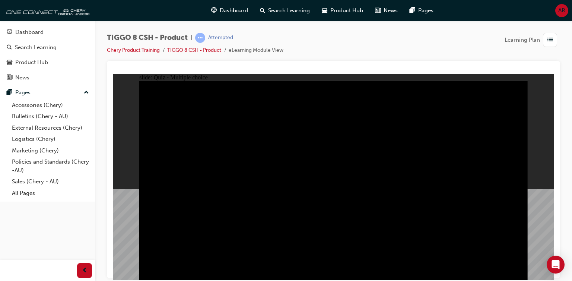
drag, startPoint x: 252, startPoint y: 131, endPoint x: 248, endPoint y: 148, distance: 17.3
drag, startPoint x: 213, startPoint y: 142, endPoint x: 271, endPoint y: 164, distance: 61.8
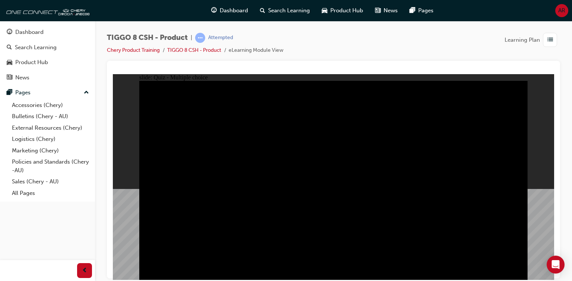
radio input "true"
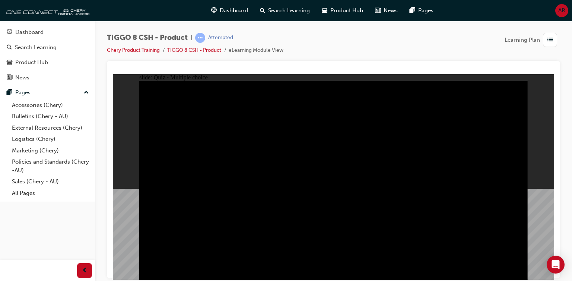
drag, startPoint x: 189, startPoint y: 113, endPoint x: 263, endPoint y: 149, distance: 82.1
radio input "true"
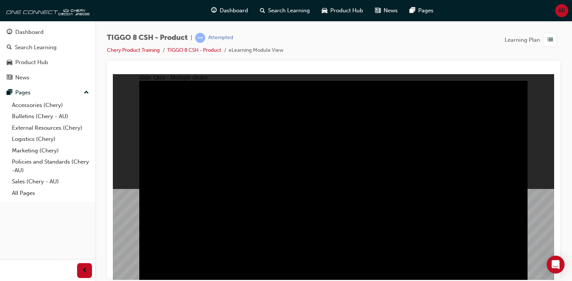
radio input "true"
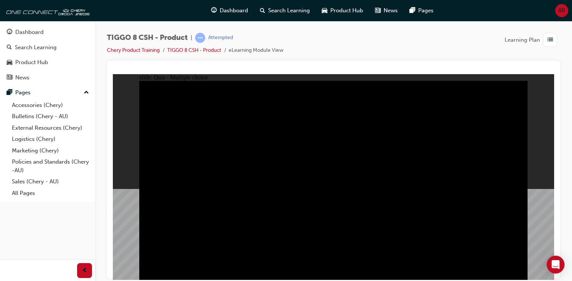
radio input "true"
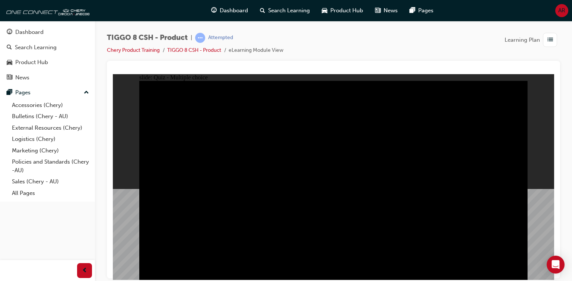
checkbox input "true"
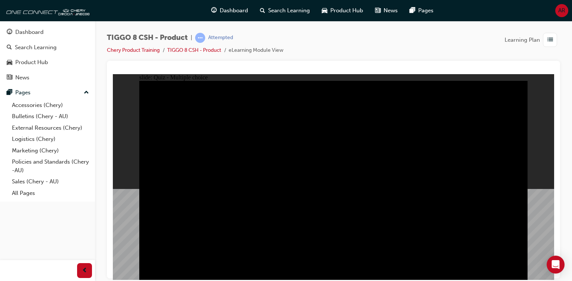
checkbox input "true"
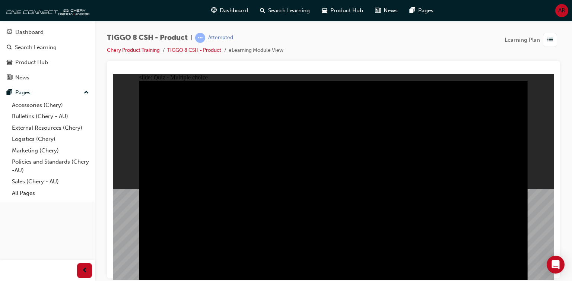
checkbox input "true"
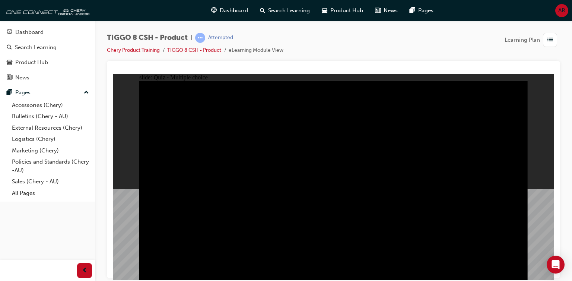
checkbox input "true"
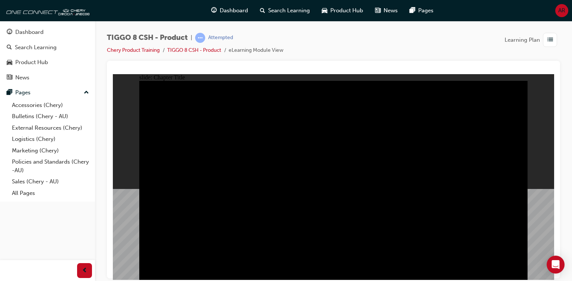
drag, startPoint x: 197, startPoint y: 219, endPoint x: 198, endPoint y: 223, distance: 4.1
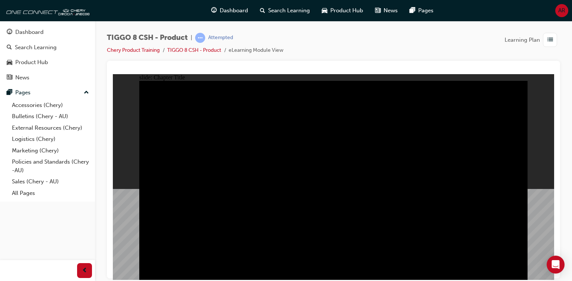
radio input "true"
drag, startPoint x: 273, startPoint y: 204, endPoint x: 274, endPoint y: 209, distance: 4.5
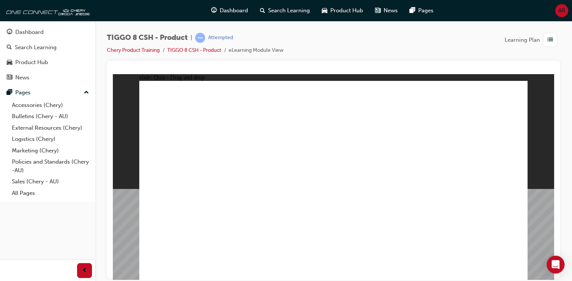
drag, startPoint x: 350, startPoint y: 143, endPoint x: 330, endPoint y: 195, distance: 55.9
drag, startPoint x: 389, startPoint y: 90, endPoint x: 244, endPoint y: 173, distance: 166.4
drag, startPoint x: 306, startPoint y: 93, endPoint x: 388, endPoint y: 185, distance: 123.2
drag, startPoint x: 431, startPoint y: 145, endPoint x: 472, endPoint y: 192, distance: 62.3
drag, startPoint x: 468, startPoint y: 103, endPoint x: 164, endPoint y: 193, distance: 317.4
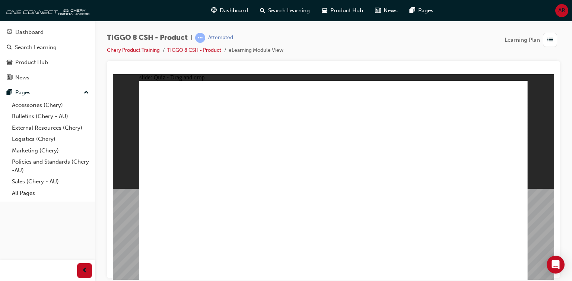
checkbox input "true"
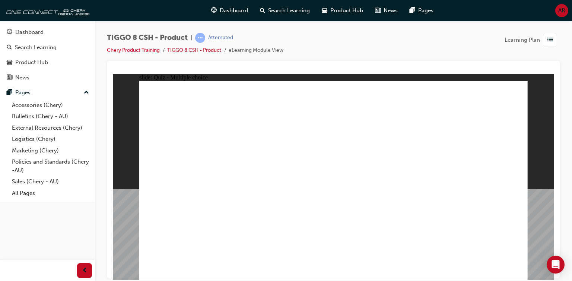
radio input "true"
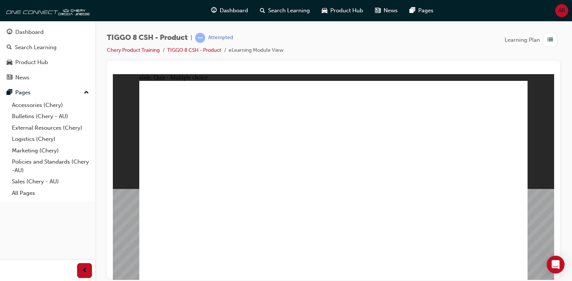
drag, startPoint x: 422, startPoint y: 116, endPoint x: 396, endPoint y: 224, distance: 110.7
drag, startPoint x: 411, startPoint y: 131, endPoint x: 386, endPoint y: 219, distance: 91.9
drag, startPoint x: 419, startPoint y: 105, endPoint x: 395, endPoint y: 220, distance: 117.6
drag, startPoint x: 490, startPoint y: 91, endPoint x: 472, endPoint y: 126, distance: 39.3
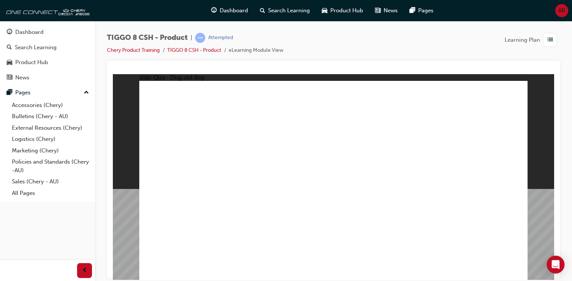
drag, startPoint x: 481, startPoint y: 110, endPoint x: 379, endPoint y: 228, distance: 156.1
drag, startPoint x: 482, startPoint y: 120, endPoint x: 402, endPoint y: 207, distance: 118.1
drag, startPoint x: 332, startPoint y: 107, endPoint x: 357, endPoint y: 241, distance: 136.8
drag, startPoint x: 337, startPoint y: 114, endPoint x: 376, endPoint y: 222, distance: 114.0
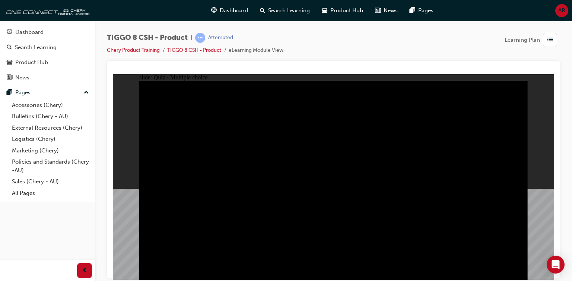
radio input "true"
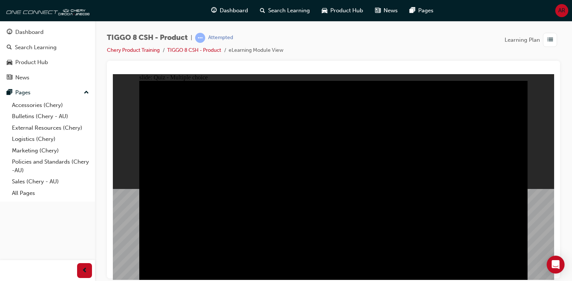
radio input "true"
radio input "false"
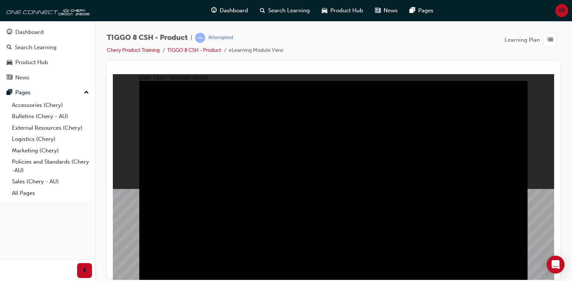
radio input "false"
radio input "true"
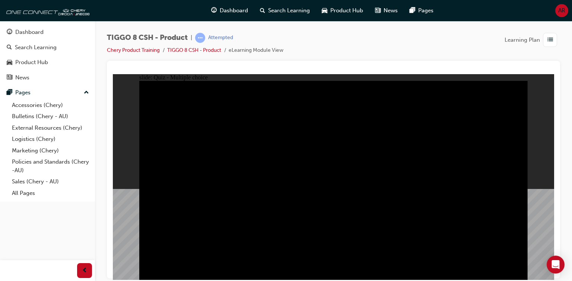
radio input "true"
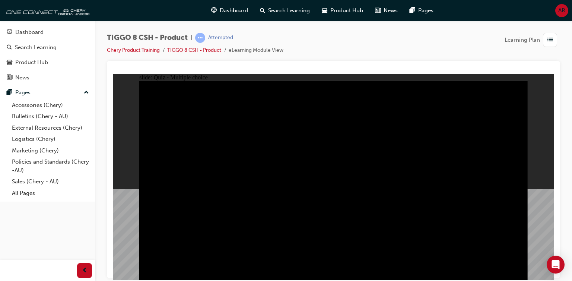
checkbox input "true"
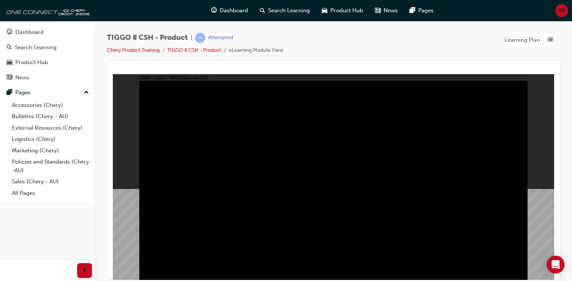
checkbox input "true"
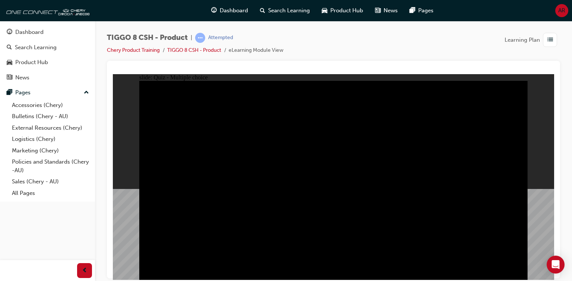
checkbox input "true"
drag, startPoint x: 406, startPoint y: 166, endPoint x: 421, endPoint y: 189, distance: 26.9
checkbox input "true"
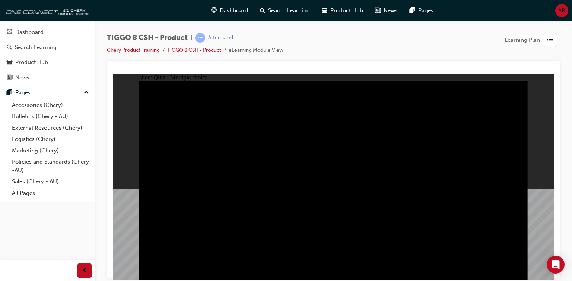
checkbox input "true"
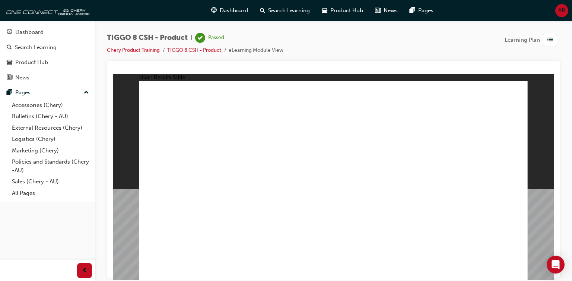
drag, startPoint x: 424, startPoint y: 249, endPoint x: 426, endPoint y: 243, distance: 6.5
click at [57, 58] on div "Product Hub" at bounding box center [48, 62] width 82 height 9
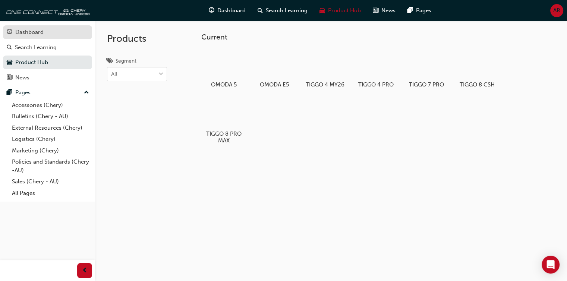
click at [54, 30] on div "Dashboard" at bounding box center [48, 32] width 82 height 9
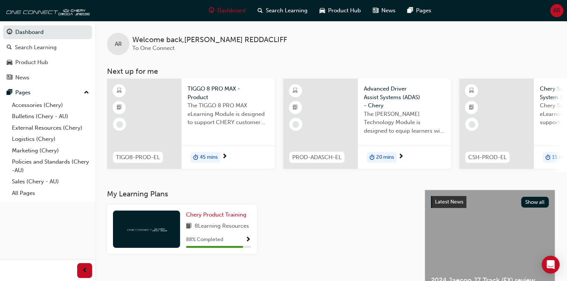
click at [249, 243] on span "Show Progress" at bounding box center [248, 240] width 6 height 7
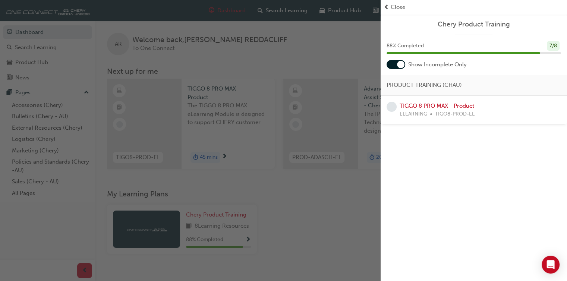
click at [422, 102] on div "TIGGO 8 PRO MAX - Product ELEARNING TIGO8-PROD-EL" at bounding box center [436, 110] width 75 height 17
click at [390, 65] on div at bounding box center [395, 64] width 19 height 9
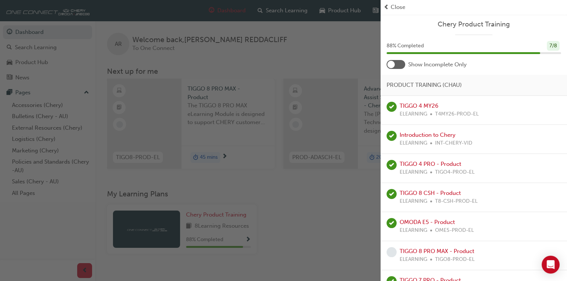
click at [392, 64] on div at bounding box center [390, 64] width 7 height 7
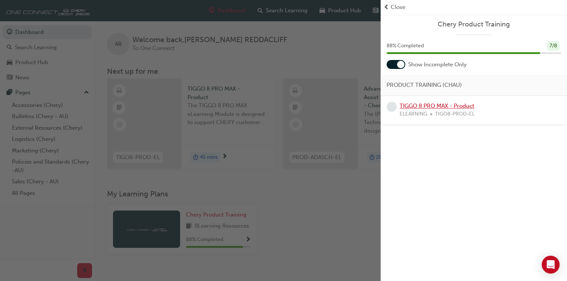
click at [441, 108] on link "TIGGO 8 PRO MAX - Product" at bounding box center [436, 105] width 75 height 7
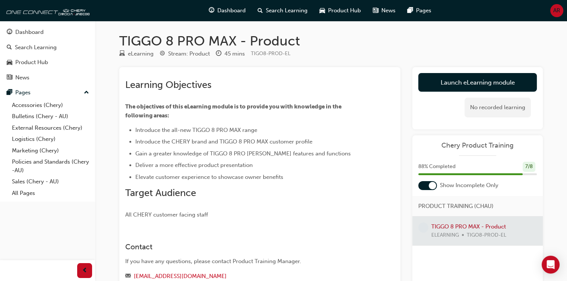
drag, startPoint x: 484, startPoint y: 79, endPoint x: 472, endPoint y: 83, distance: 12.7
click at [472, 83] on link "Launch eLearning module" at bounding box center [477, 82] width 118 height 19
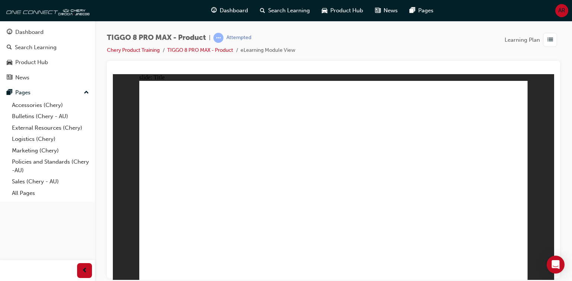
drag, startPoint x: 268, startPoint y: 217, endPoint x: 306, endPoint y: 209, distance: 38.6
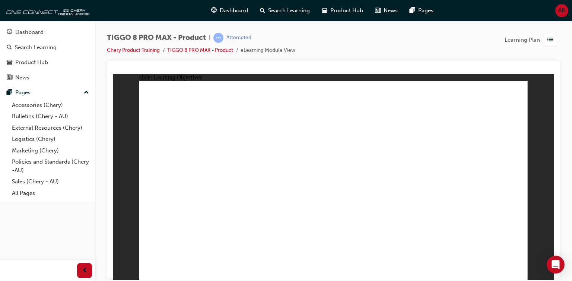
drag, startPoint x: 399, startPoint y: 205, endPoint x: 434, endPoint y: 210, distance: 35.5
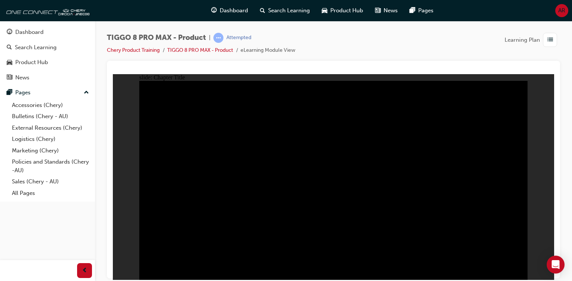
drag, startPoint x: 182, startPoint y: 213, endPoint x: 281, endPoint y: 220, distance: 99.0
drag, startPoint x: 175, startPoint y: 199, endPoint x: 282, endPoint y: 237, distance: 113.6
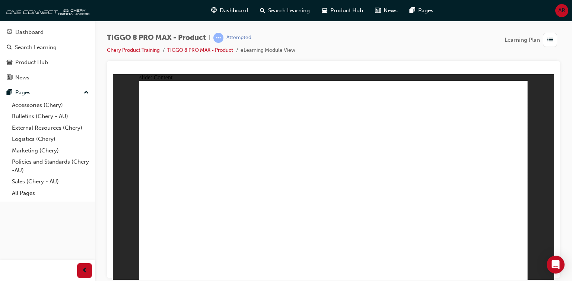
drag, startPoint x: 256, startPoint y: 158, endPoint x: 288, endPoint y: 193, distance: 47.7
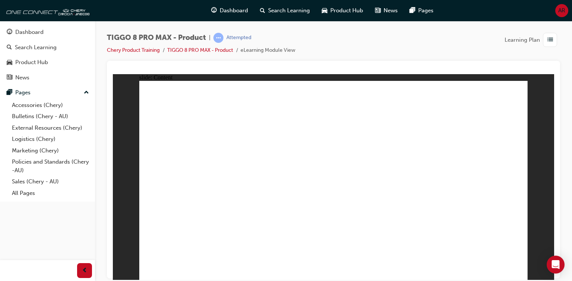
drag, startPoint x: 136, startPoint y: 138, endPoint x: 288, endPoint y: 155, distance: 153.0
click at [291, 155] on div "slide: Content Rectangle 1 EXTERIOR DESIGN INTRODUCING THE ALL-NEW 2024 CHERY T…" at bounding box center [333, 177] width 441 height 206
drag, startPoint x: 186, startPoint y: 152, endPoint x: 285, endPoint y: 158, distance: 98.5
drag, startPoint x: 163, startPoint y: 167, endPoint x: 301, endPoint y: 218, distance: 147.5
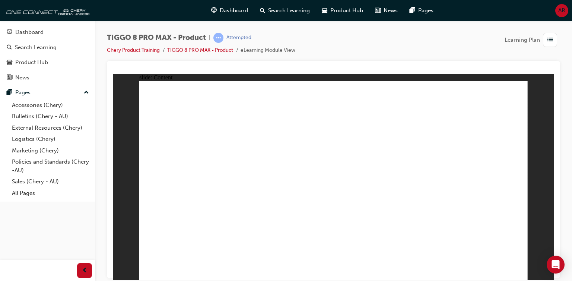
drag, startPoint x: 231, startPoint y: 230, endPoint x: 178, endPoint y: 126, distance: 116.6
click at [130, 107] on div "slide: Content Rectangle 2 TIGGO 8 PROMAX - CUSTOMER MEET THE AUDIENCE WHAT MAT…" at bounding box center [333, 177] width 441 height 206
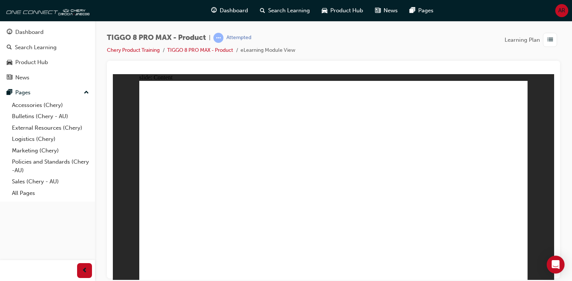
drag, startPoint x: 162, startPoint y: 111, endPoint x: 238, endPoint y: 156, distance: 88.7
drag, startPoint x: 179, startPoint y: 126, endPoint x: 161, endPoint y: 106, distance: 26.9
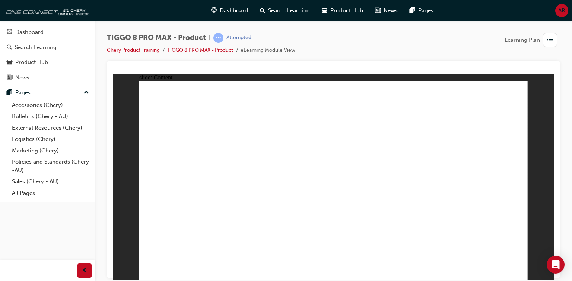
drag, startPoint x: 193, startPoint y: 116, endPoint x: 190, endPoint y: 102, distance: 14.0
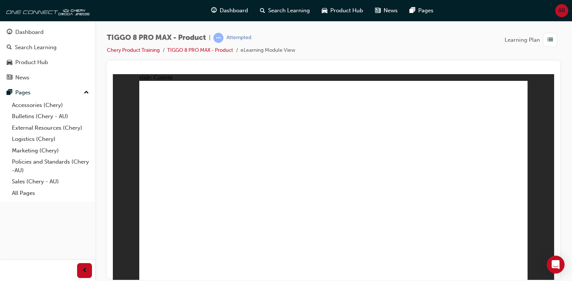
drag, startPoint x: 446, startPoint y: 251, endPoint x: 445, endPoint y: 244, distance: 7.5
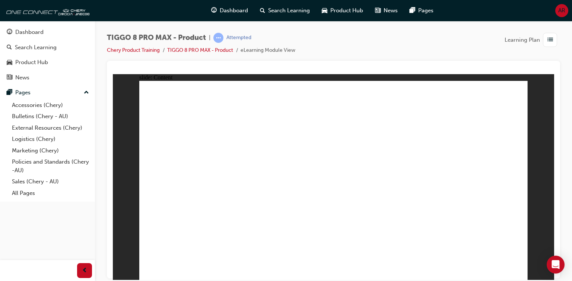
drag, startPoint x: 250, startPoint y: 199, endPoint x: 271, endPoint y: 195, distance: 20.8
drag, startPoint x: 385, startPoint y: 202, endPoint x: 382, endPoint y: 198, distance: 5.8
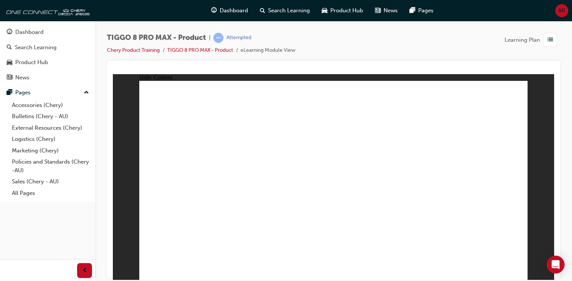
drag, startPoint x: 220, startPoint y: 174, endPoint x: 367, endPoint y: 224, distance: 155.3
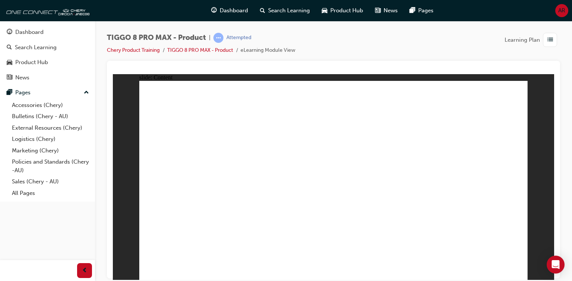
drag, startPoint x: 326, startPoint y: 200, endPoint x: 344, endPoint y: 227, distance: 31.4
drag, startPoint x: 200, startPoint y: 168, endPoint x: 212, endPoint y: 159, distance: 15.2
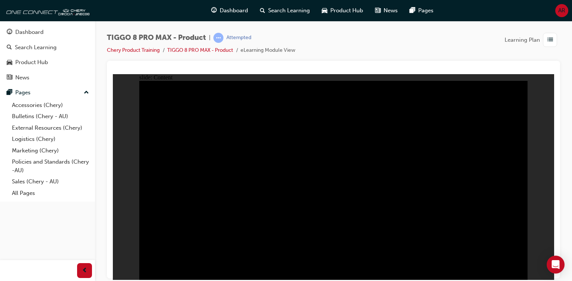
drag, startPoint x: 186, startPoint y: 170, endPoint x: 186, endPoint y: 178, distance: 8.2
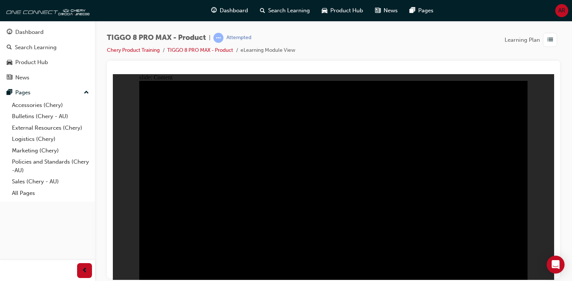
drag, startPoint x: 188, startPoint y: 181, endPoint x: 188, endPoint y: 107, distance: 73.8
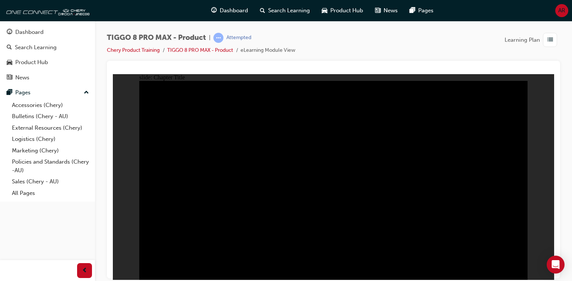
drag, startPoint x: 404, startPoint y: 197, endPoint x: 305, endPoint y: 109, distance: 132.7
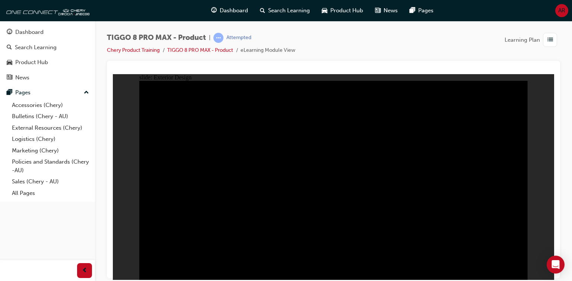
drag, startPoint x: 434, startPoint y: 193, endPoint x: 418, endPoint y: 207, distance: 20.6
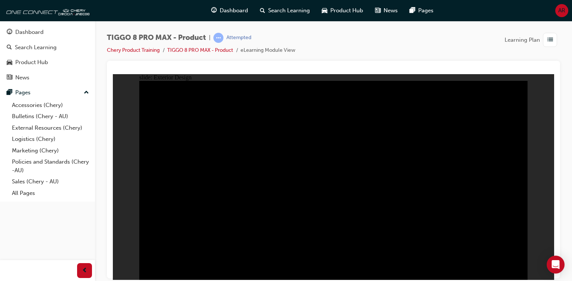
drag, startPoint x: 414, startPoint y: 209, endPoint x: 419, endPoint y: 206, distance: 5.0
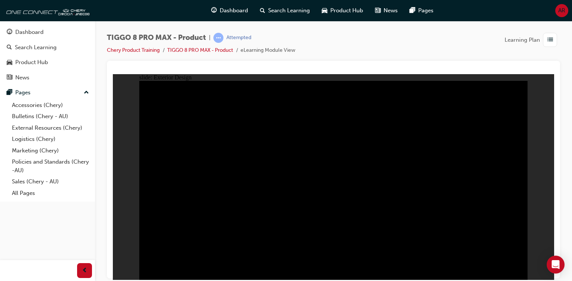
drag, startPoint x: 262, startPoint y: 189, endPoint x: 261, endPoint y: 253, distance: 64.1
drag, startPoint x: 263, startPoint y: 255, endPoint x: 268, endPoint y: 256, distance: 5.0
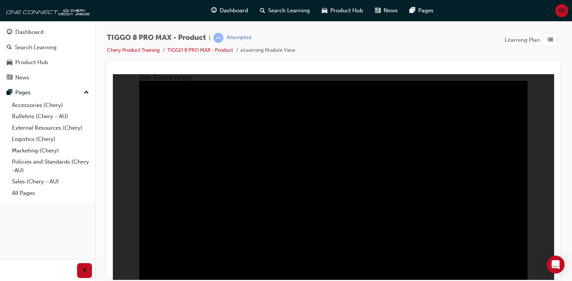
drag, startPoint x: 417, startPoint y: 253, endPoint x: 392, endPoint y: 241, distance: 27.2
click at [155, 122] on div "slide: Exterior Design Rectangle 3 Rectangle 12 PANORAMIC SUNROOF Ultimate AWD …" at bounding box center [333, 177] width 441 height 206
drag, startPoint x: 264, startPoint y: 226, endPoint x: 260, endPoint y: 181, distance: 45.3
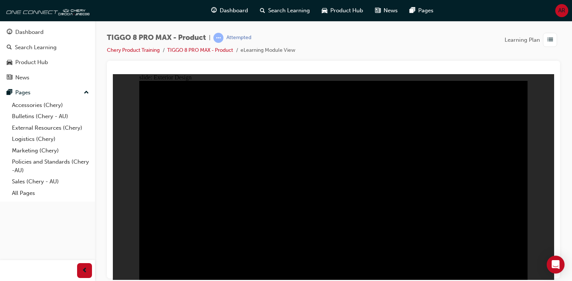
drag, startPoint x: 279, startPoint y: 195, endPoint x: 284, endPoint y: 169, distance: 26.1
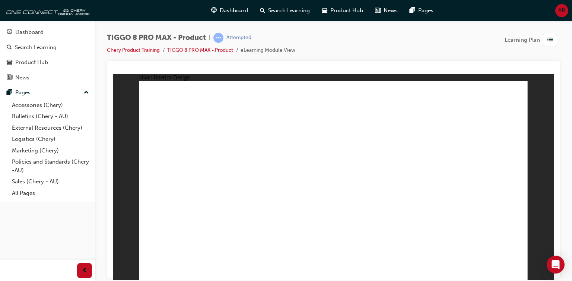
drag, startPoint x: 331, startPoint y: 208, endPoint x: 358, endPoint y: 168, distance: 48.4
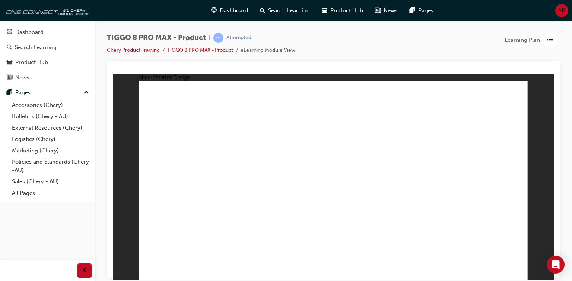
drag, startPoint x: 326, startPoint y: 159, endPoint x: 328, endPoint y: 141, distance: 18.7
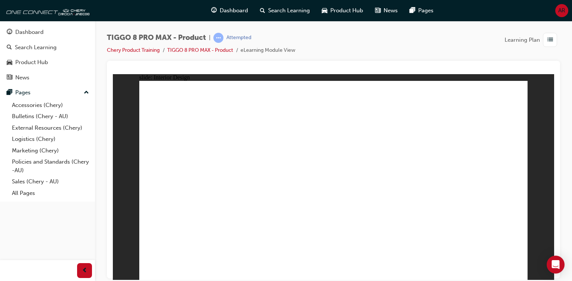
drag, startPoint x: 328, startPoint y: 140, endPoint x: 331, endPoint y: 143, distance: 4.5
drag, startPoint x: 358, startPoint y: 183, endPoint x: 357, endPoint y: 177, distance: 6.7
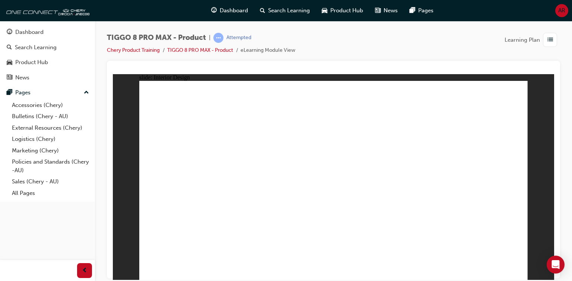
drag, startPoint x: 478, startPoint y: 104, endPoint x: 474, endPoint y: 108, distance: 5.8
drag, startPoint x: 308, startPoint y: 154, endPoint x: 326, endPoint y: 177, distance: 28.6
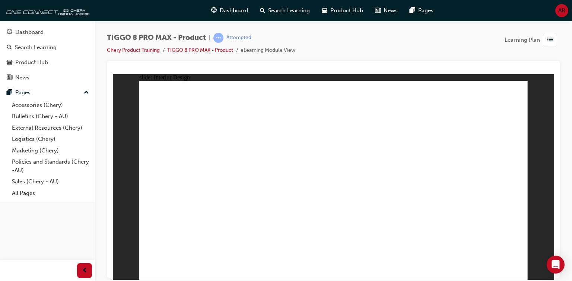
drag, startPoint x: 341, startPoint y: 192, endPoint x: 338, endPoint y: 182, distance: 10.7
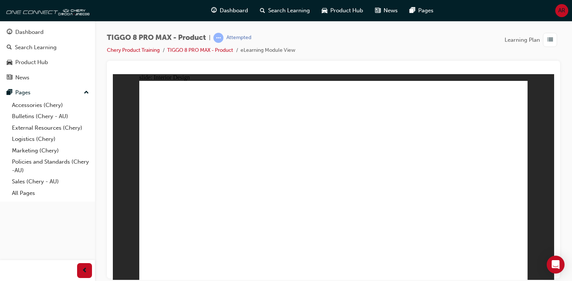
drag, startPoint x: 364, startPoint y: 187, endPoint x: 355, endPoint y: 156, distance: 32.4
drag, startPoint x: 353, startPoint y: 152, endPoint x: 332, endPoint y: 190, distance: 43.9
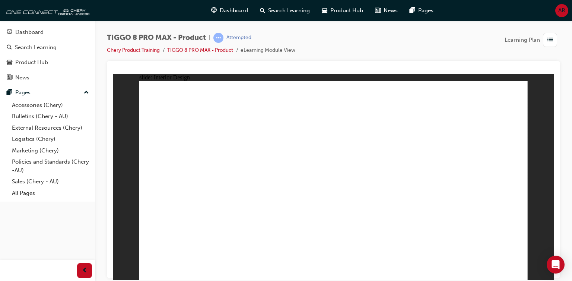
drag, startPoint x: 332, startPoint y: 190, endPoint x: 344, endPoint y: 186, distance: 13.0
drag, startPoint x: 320, startPoint y: 194, endPoint x: 330, endPoint y: 192, distance: 9.6
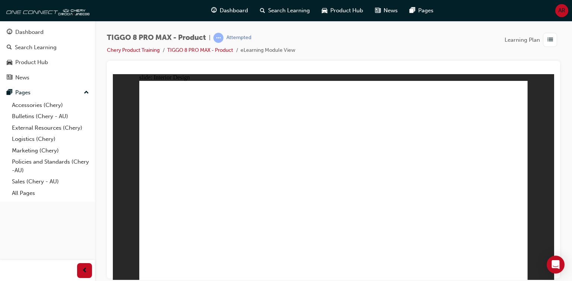
drag, startPoint x: 471, startPoint y: 103, endPoint x: 474, endPoint y: 113, distance: 10.7
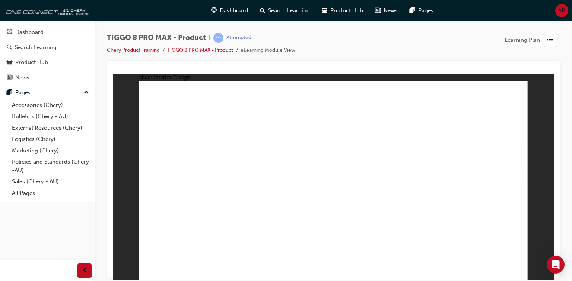
drag, startPoint x: 270, startPoint y: 134, endPoint x: 296, endPoint y: 171, distance: 45.3
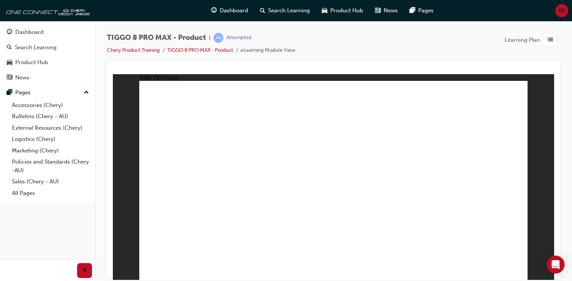
drag, startPoint x: 388, startPoint y: 223, endPoint x: 457, endPoint y: 231, distance: 69.4
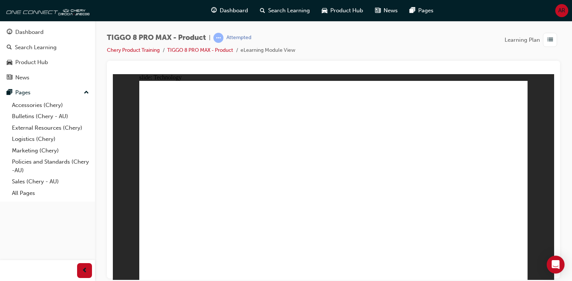
drag, startPoint x: 240, startPoint y: 166, endPoint x: 314, endPoint y: 152, distance: 75.8
drag, startPoint x: 417, startPoint y: 141, endPoint x: 352, endPoint y: 186, distance: 77.9
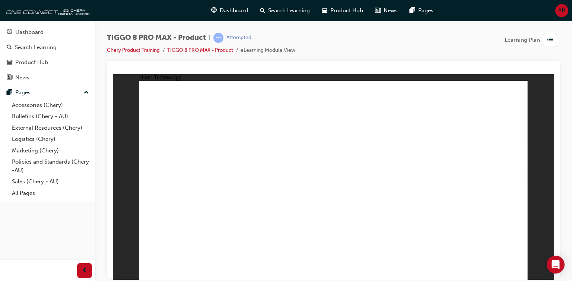
drag, startPoint x: 218, startPoint y: 120, endPoint x: 151, endPoint y: 118, distance: 67.1
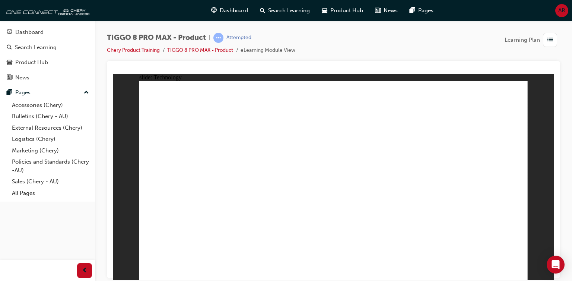
drag, startPoint x: 273, startPoint y: 124, endPoint x: 89, endPoint y: 119, distance: 183.8
click at [113, 119] on html "slide: Technology Rectangle 1 close.png Swipe across for quick access menu. Gro…" at bounding box center [333, 177] width 441 height 206
drag, startPoint x: 247, startPoint y: 119, endPoint x: 118, endPoint y: 110, distance: 130.0
click at [118, 110] on div "slide: Technology Rectangle 1 close.png Swipe across for quick access menu. Gro…" at bounding box center [333, 177] width 441 height 206
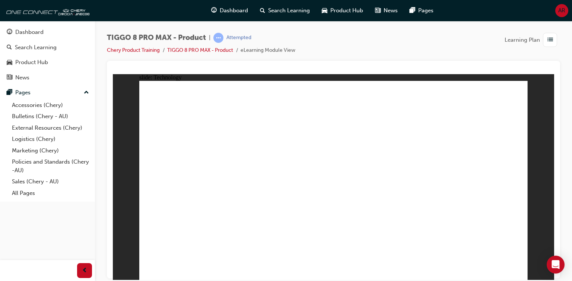
drag, startPoint x: 193, startPoint y: 170, endPoint x: 212, endPoint y: 220, distance: 53.5
drag, startPoint x: 213, startPoint y: 227, endPoint x: 280, endPoint y: 231, distance: 67.2
drag, startPoint x: 204, startPoint y: 155, endPoint x: 219, endPoint y: 237, distance: 83.7
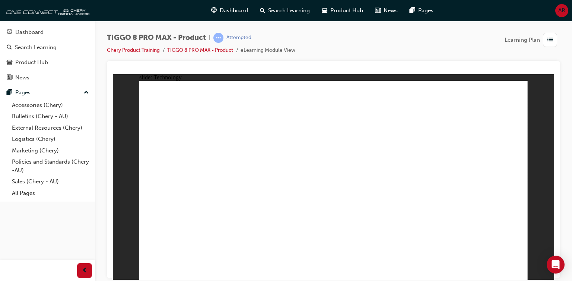
drag, startPoint x: 459, startPoint y: 233, endPoint x: 452, endPoint y: 171, distance: 62.3
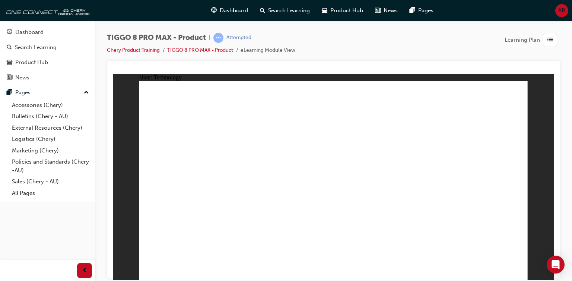
drag, startPoint x: 413, startPoint y: 155, endPoint x: 418, endPoint y: 152, distance: 5.4
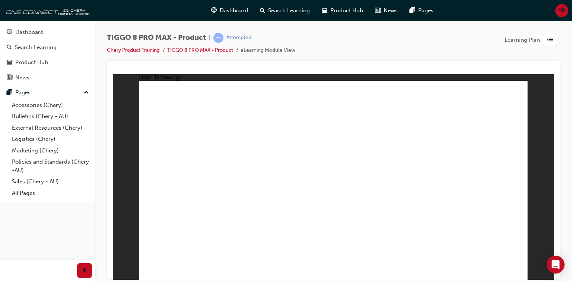
drag, startPoint x: 187, startPoint y: 158, endPoint x: 194, endPoint y: 225, distance: 67.4
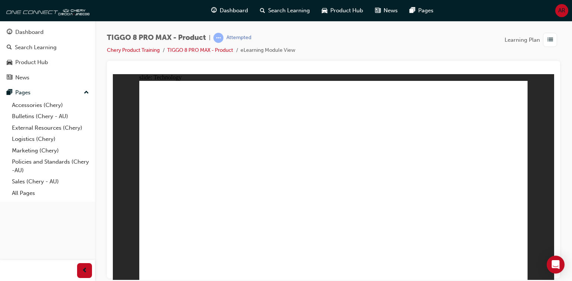
drag, startPoint x: 293, startPoint y: 99, endPoint x: 197, endPoint y: 121, distance: 98.9
drag, startPoint x: 236, startPoint y: 117, endPoint x: 240, endPoint y: 116, distance: 4.2
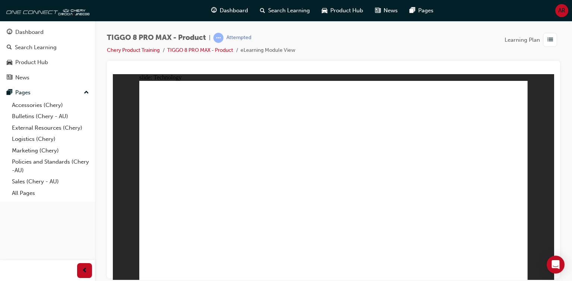
drag, startPoint x: 240, startPoint y: 110, endPoint x: 185, endPoint y: 120, distance: 56.5
drag, startPoint x: 464, startPoint y: 98, endPoint x: 434, endPoint y: 104, distance: 31.0
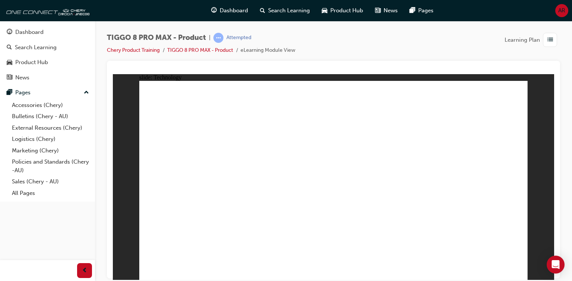
drag, startPoint x: 490, startPoint y: 211, endPoint x: 395, endPoint y: 190, distance: 97.2
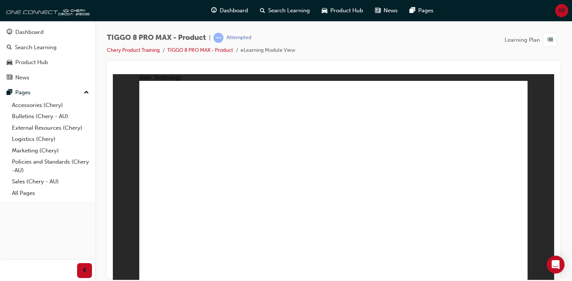
drag, startPoint x: 256, startPoint y: 107, endPoint x: 256, endPoint y: 125, distance: 18.6
drag, startPoint x: 280, startPoint y: 211, endPoint x: 294, endPoint y: 196, distance: 20.6
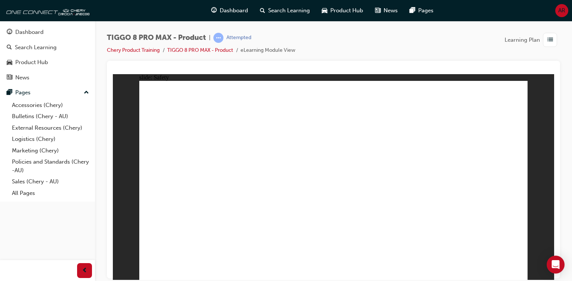
drag, startPoint x: 187, startPoint y: 200, endPoint x: 197, endPoint y: 196, distance: 10.4
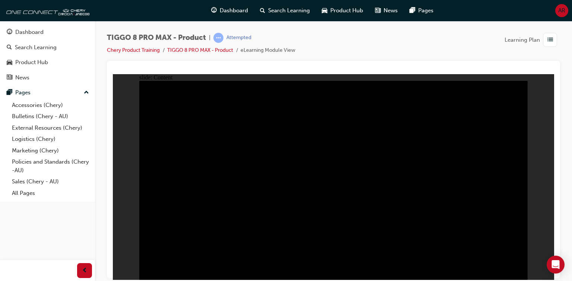
drag, startPoint x: 262, startPoint y: 71, endPoint x: 152, endPoint y: 2, distance: 130.6
click at [262, 71] on div at bounding box center [333, 70] width 441 height 7
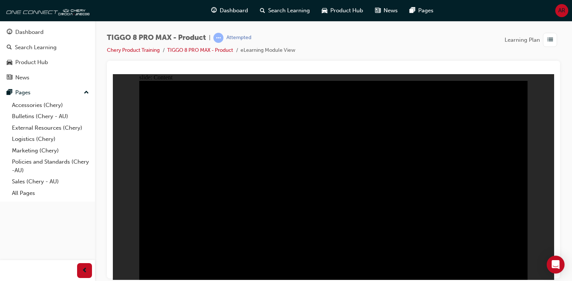
drag, startPoint x: 297, startPoint y: 139, endPoint x: 402, endPoint y: 184, distance: 114.7
drag, startPoint x: 211, startPoint y: 203, endPoint x: 213, endPoint y: 210, distance: 6.7
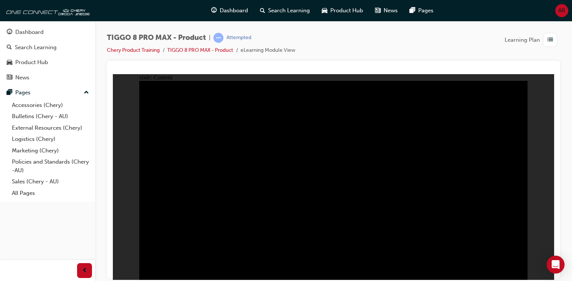
drag, startPoint x: 211, startPoint y: 225, endPoint x: 219, endPoint y: 221, distance: 8.8
drag, startPoint x: 434, startPoint y: 200, endPoint x: 478, endPoint y: 161, distance: 59.2
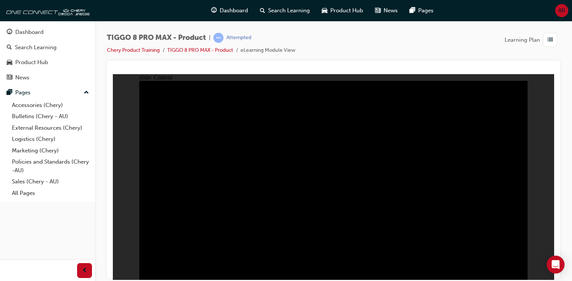
drag, startPoint x: 248, startPoint y: 260, endPoint x: 446, endPoint y: 149, distance: 226.7
drag, startPoint x: 486, startPoint y: 133, endPoint x: 486, endPoint y: 127, distance: 6.0
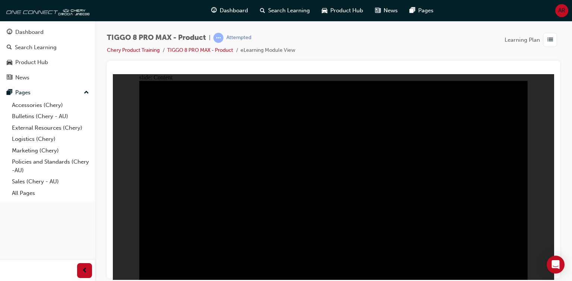
click at [225, 11] on span "Dashboard" at bounding box center [234, 10] width 28 height 9
